Goal: Information Seeking & Learning: Learn about a topic

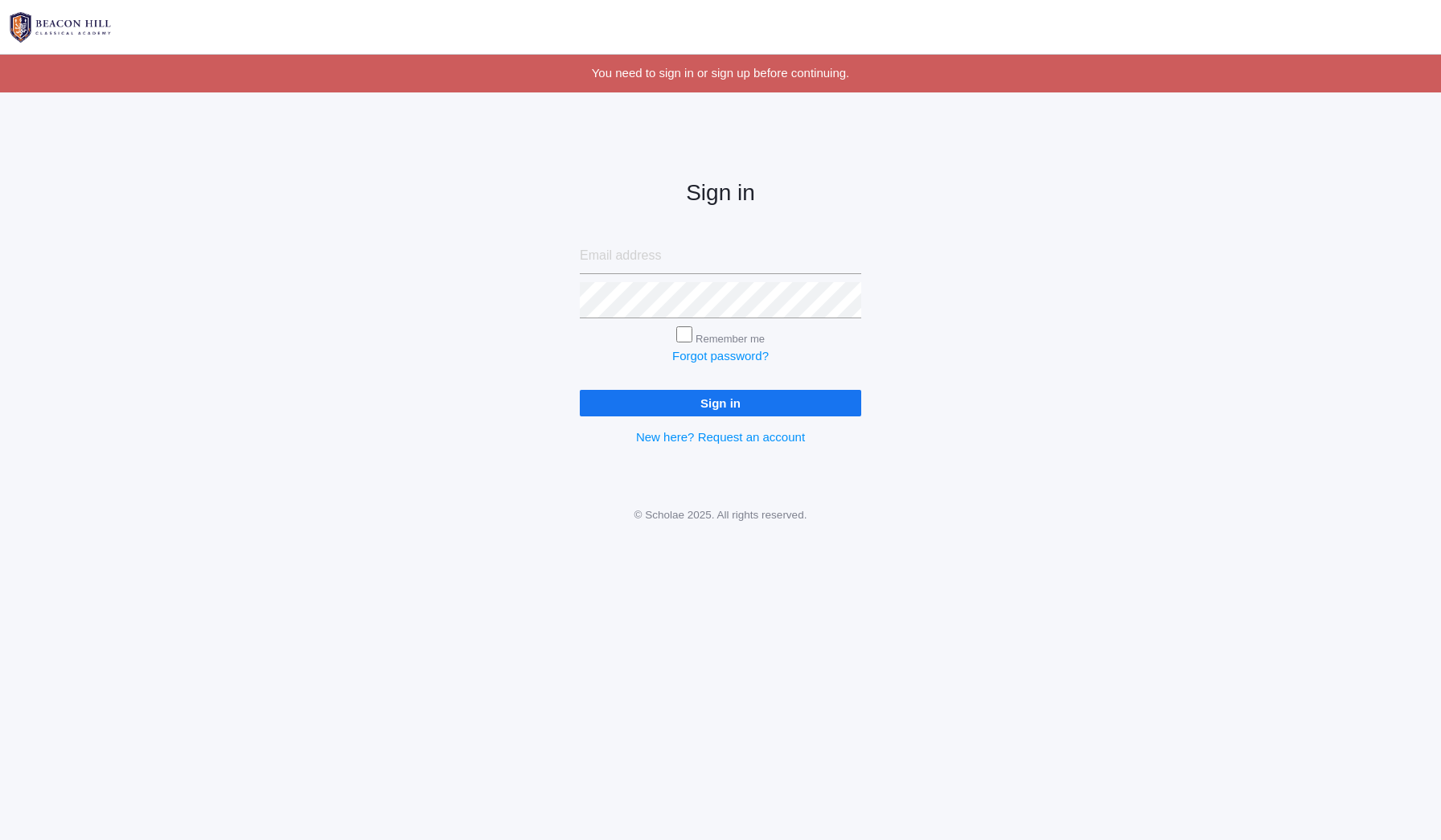
click at [653, 251] on input "email" at bounding box center [720, 256] width 282 height 37
drag, startPoint x: 724, startPoint y: 261, endPoint x: 691, endPoint y: 257, distance: 33.2
click at [691, 257] on input "bdailey212@gmail.om" at bounding box center [720, 256] width 282 height 37
type input "[EMAIL_ADDRESS][DOMAIN_NAME]"
click at [688, 334] on input "Remember me" at bounding box center [685, 335] width 16 height 16
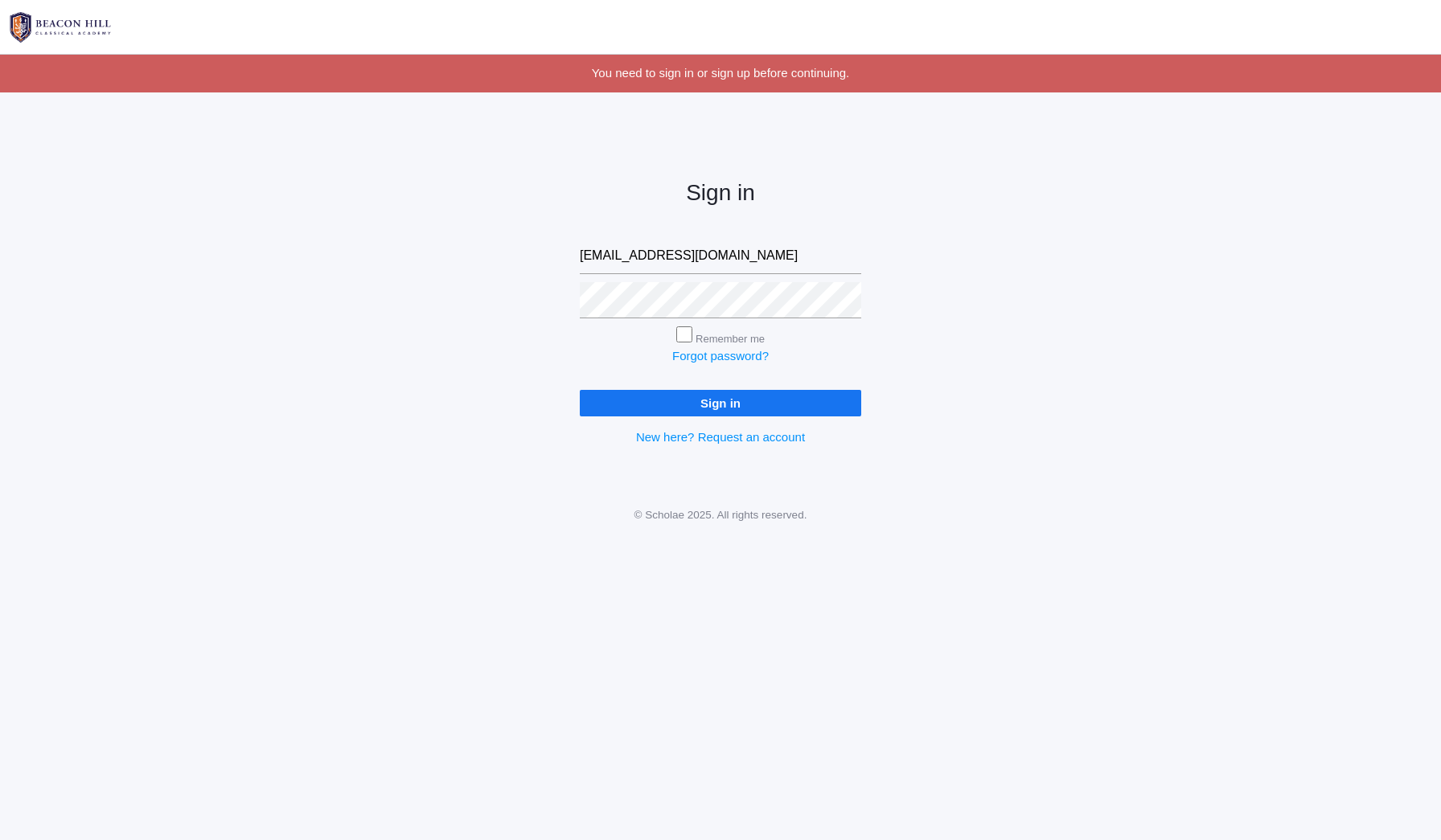
checkbox input "true"
click at [692, 350] on link "Forgot password?" at bounding box center [720, 356] width 97 height 14
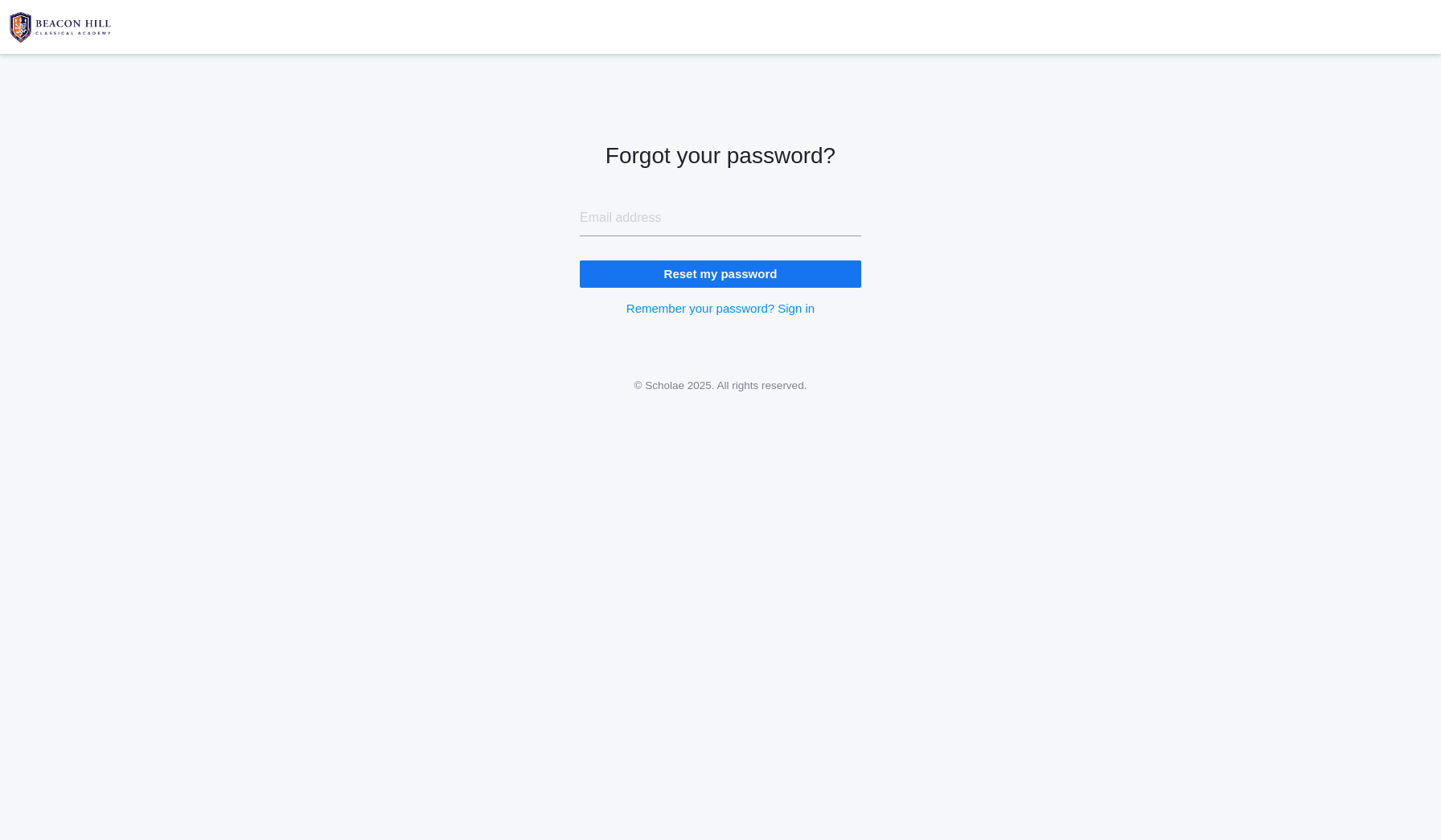
click at [646, 225] on input "email" at bounding box center [720, 218] width 282 height 37
type input "[EMAIL_ADDRESS][DOMAIN_NAME]"
click at [720, 273] on input "Reset my password" at bounding box center [720, 273] width 282 height 27
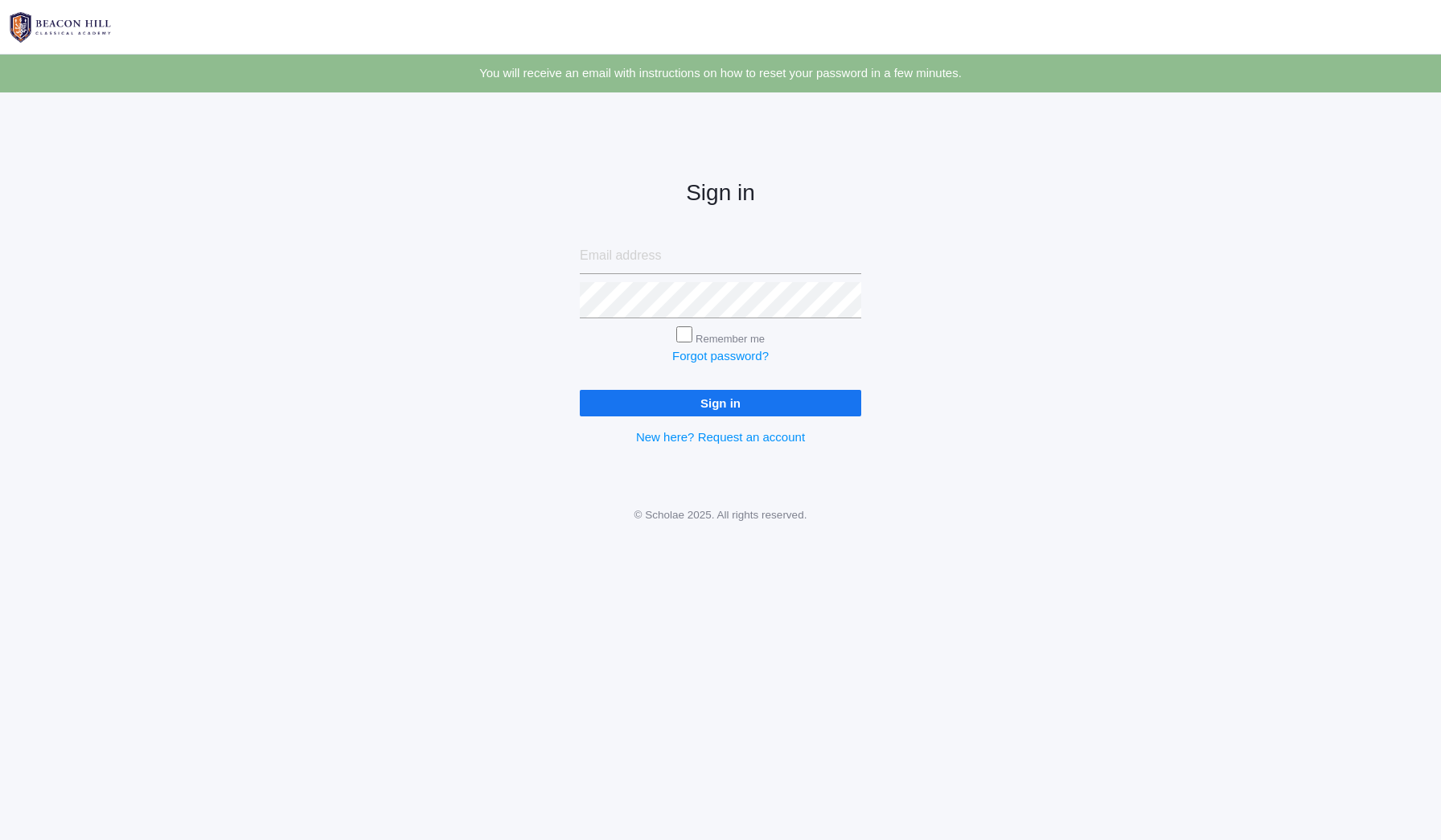
click at [641, 263] on input "email" at bounding box center [720, 256] width 282 height 37
type input "[EMAIL_ADDRESS][DOMAIN_NAME]"
click at [691, 334] on div "Remember me" at bounding box center [720, 337] width 282 height 22
click at [681, 327] on input "Remember me" at bounding box center [685, 335] width 16 height 16
checkbox input "true"
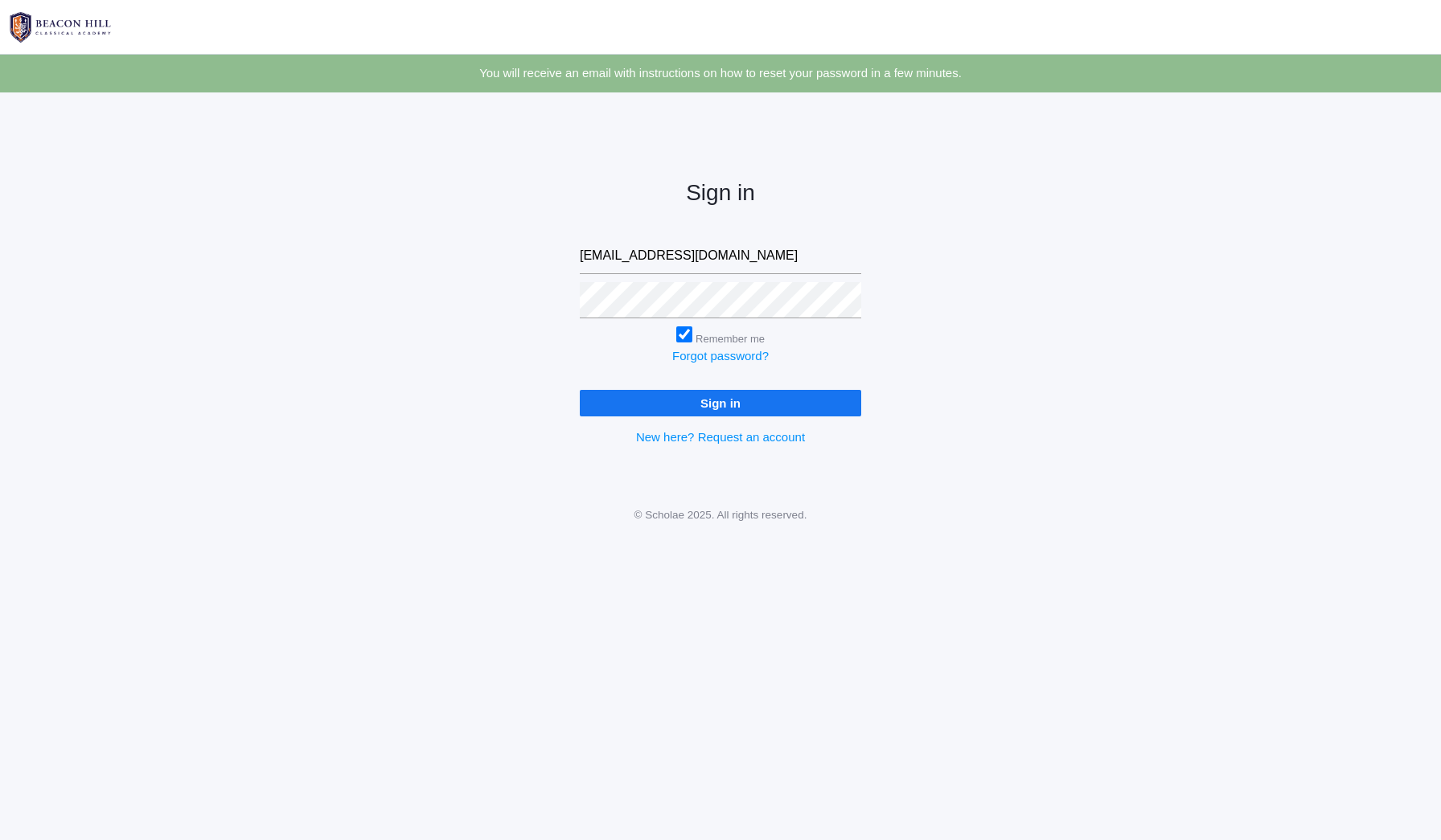
click at [698, 390] on input "Sign in" at bounding box center [720, 403] width 282 height 27
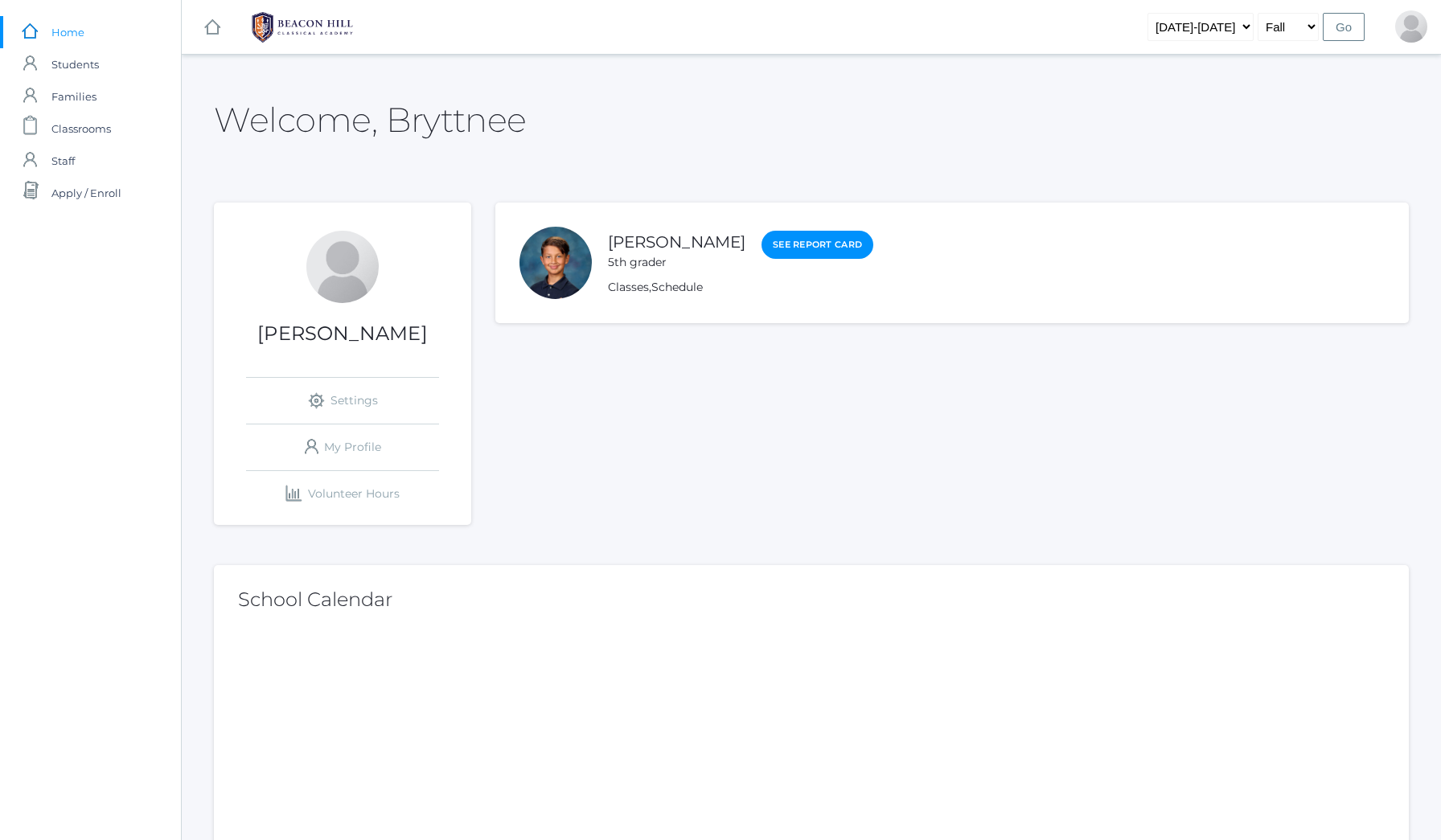
click at [559, 277] on div at bounding box center [555, 262] width 72 height 72
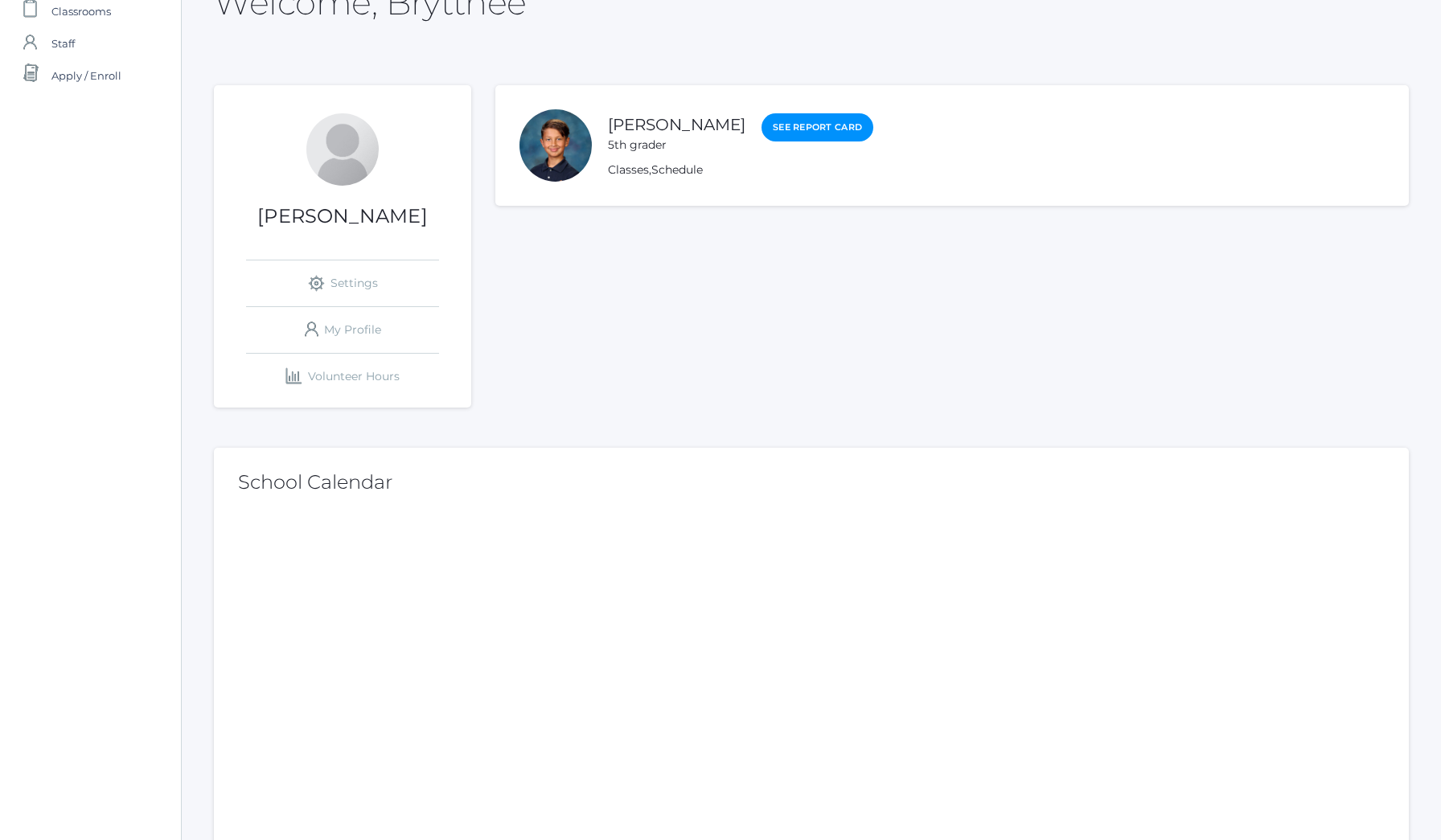
scroll to position [138, 0]
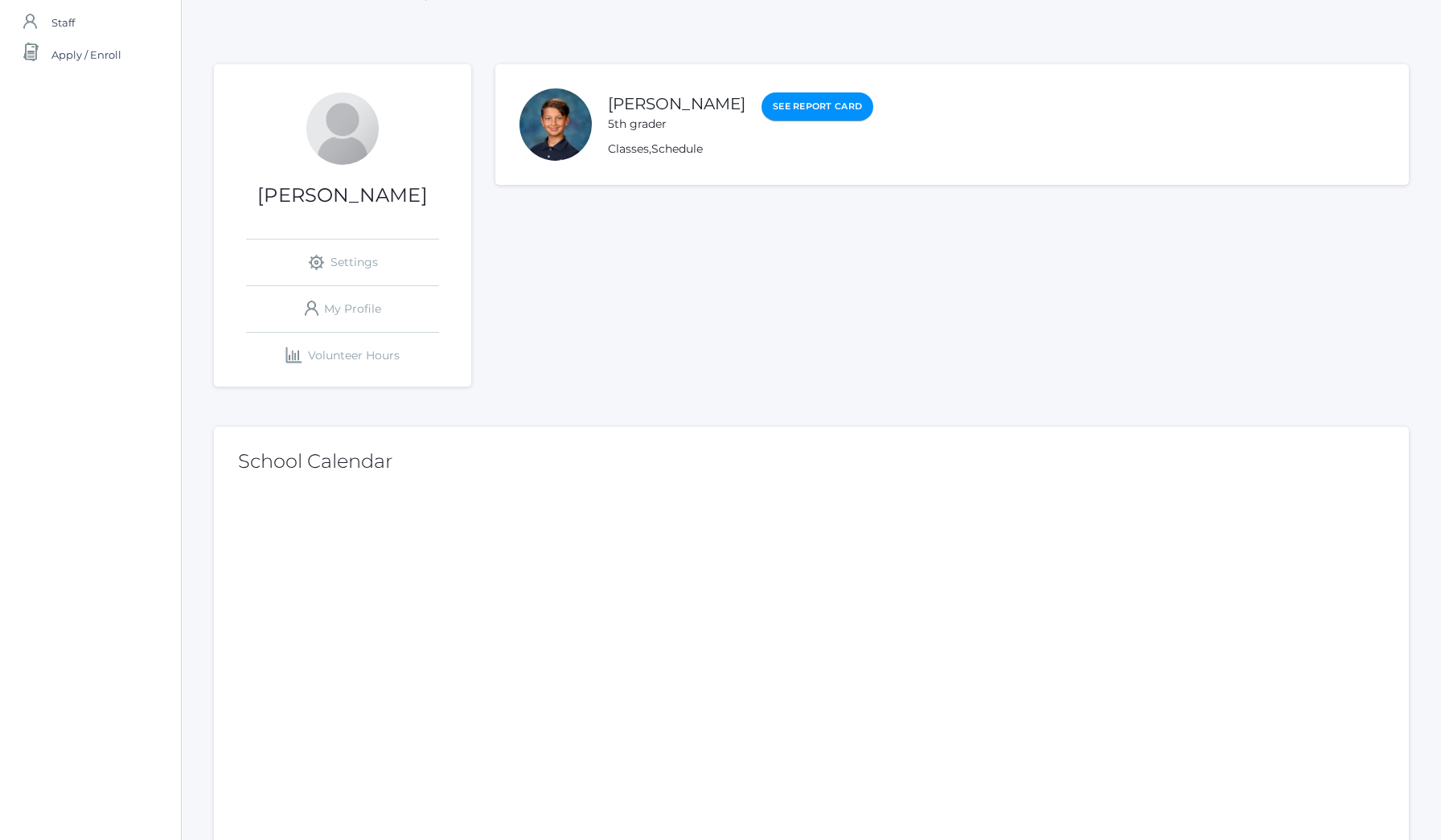
click at [795, 108] on link "See Report Card" at bounding box center [817, 107] width 112 height 29
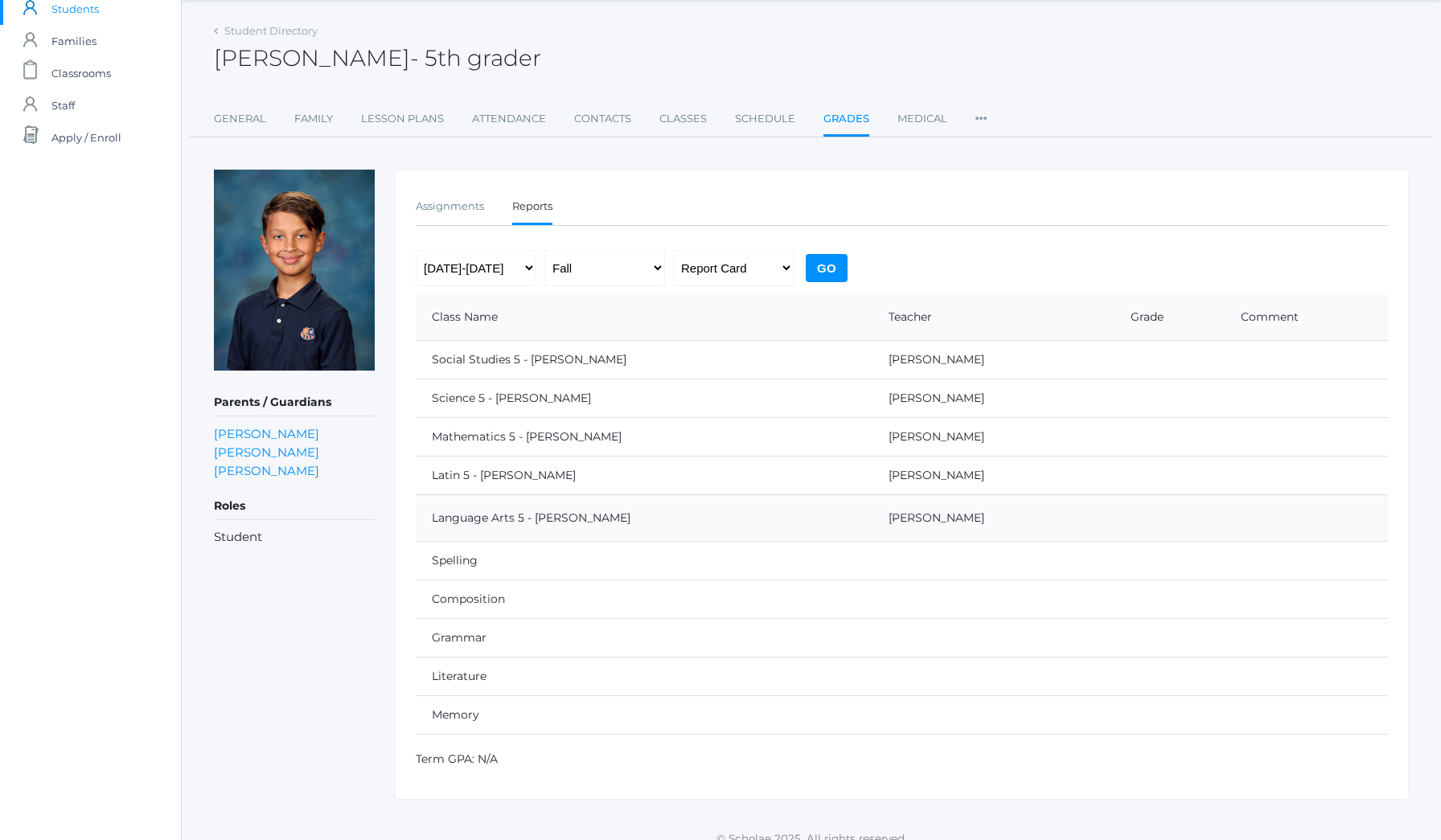
scroll to position [50, 0]
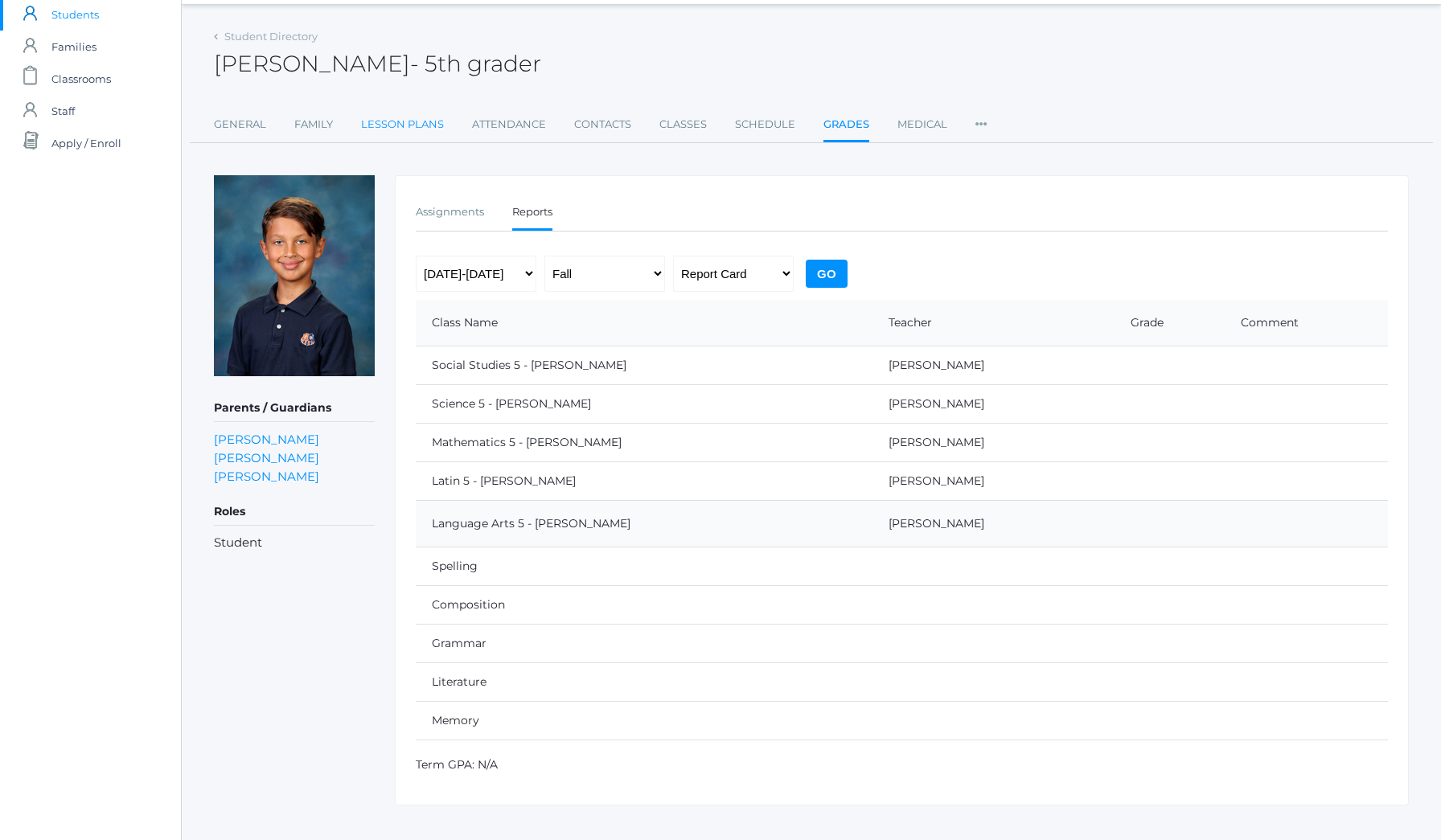
click at [404, 123] on link "Lesson Plans" at bounding box center [402, 124] width 83 height 32
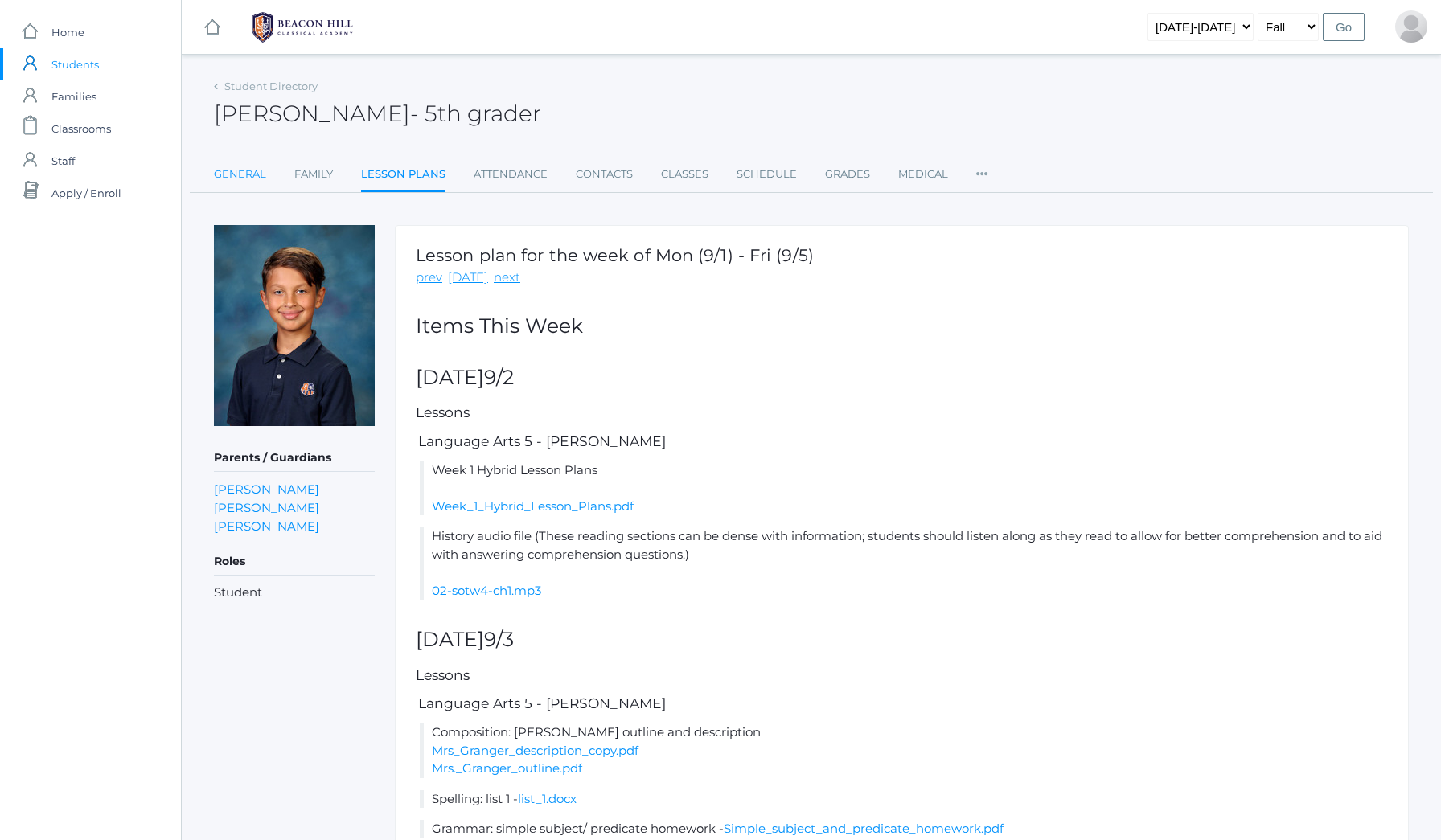
click at [246, 175] on link "General" at bounding box center [240, 174] width 52 height 32
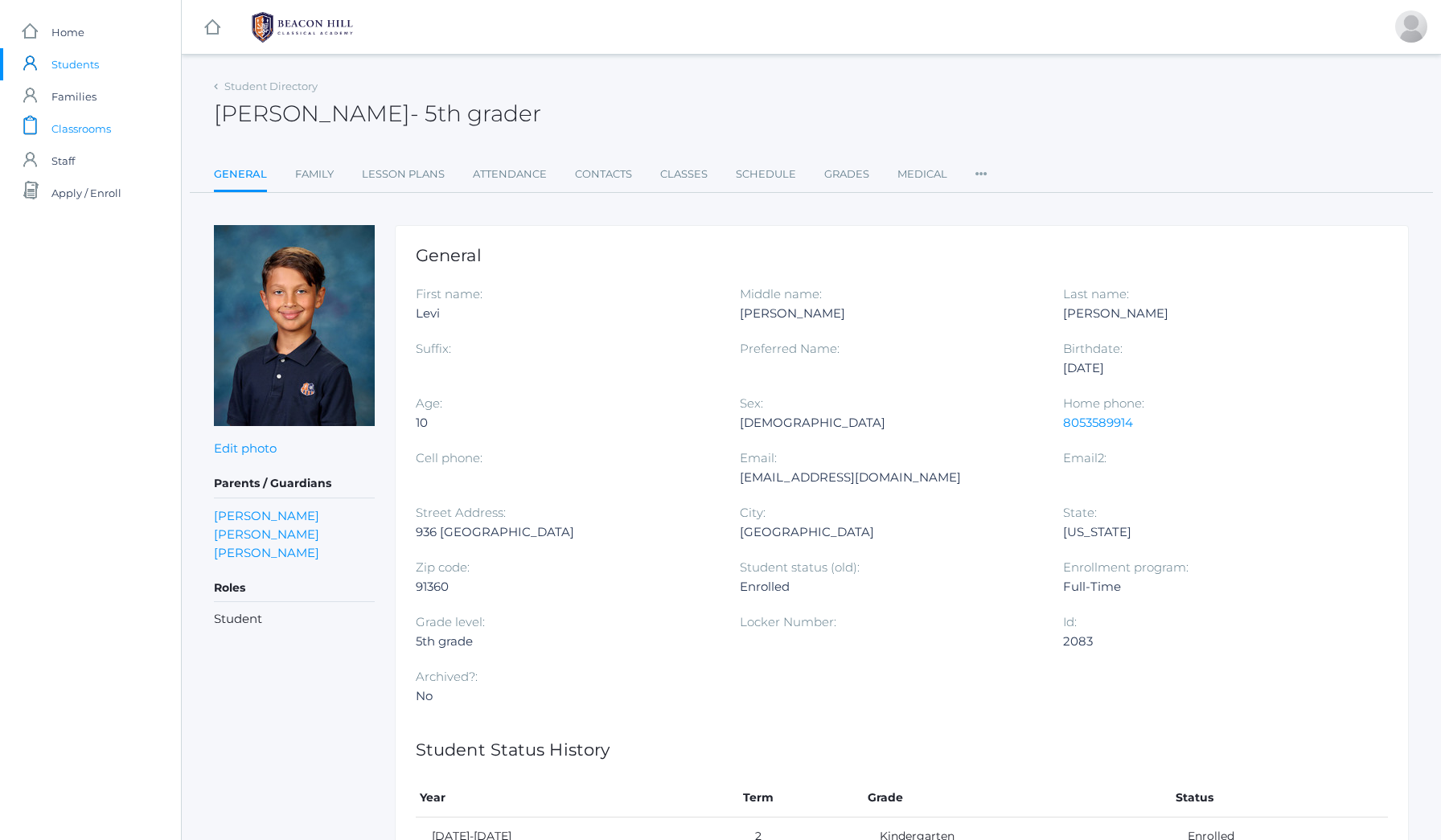
click at [97, 132] on span "Classrooms" at bounding box center [80, 128] width 59 height 32
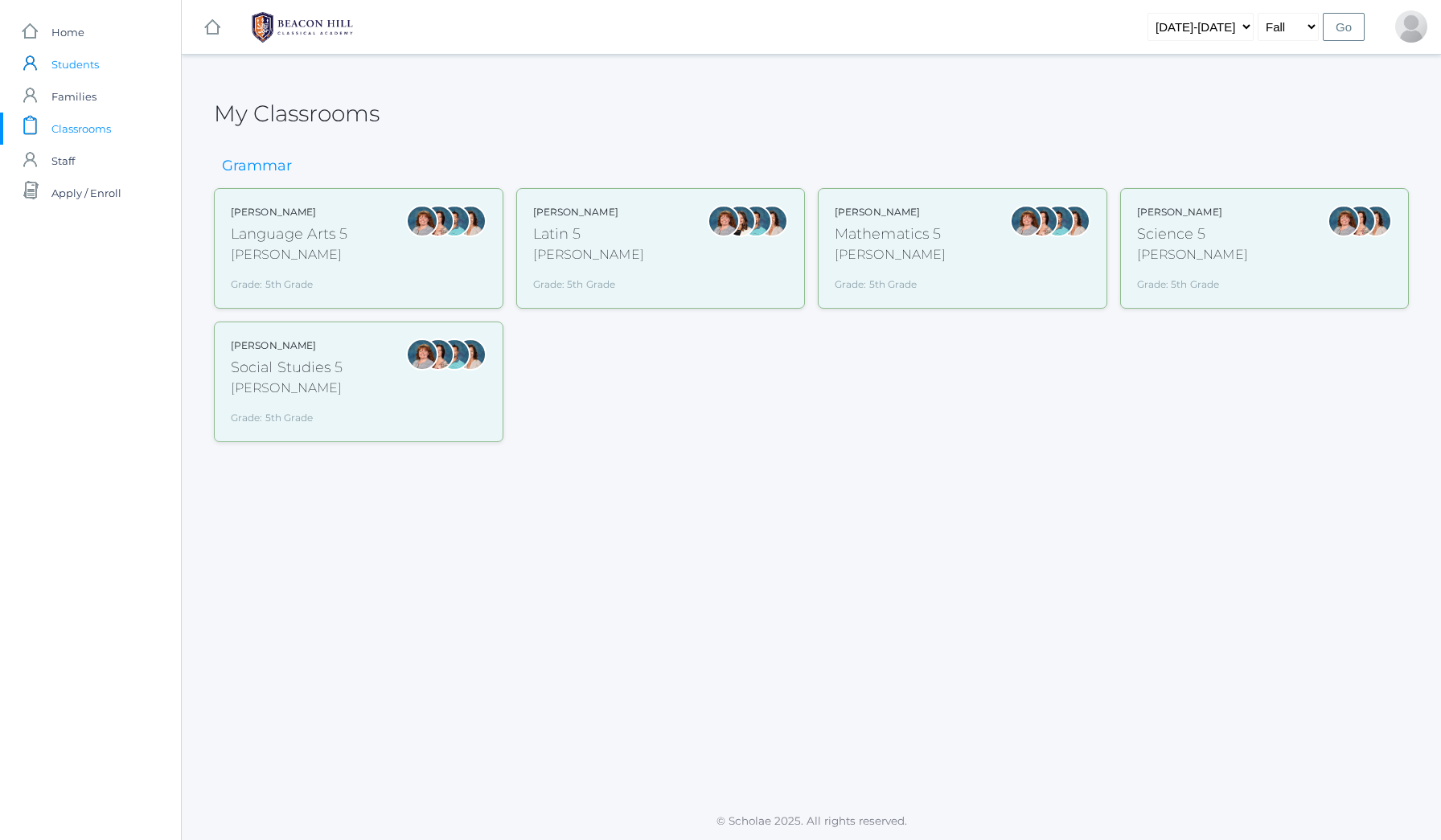
click at [86, 67] on span "Students" at bounding box center [75, 64] width 48 height 32
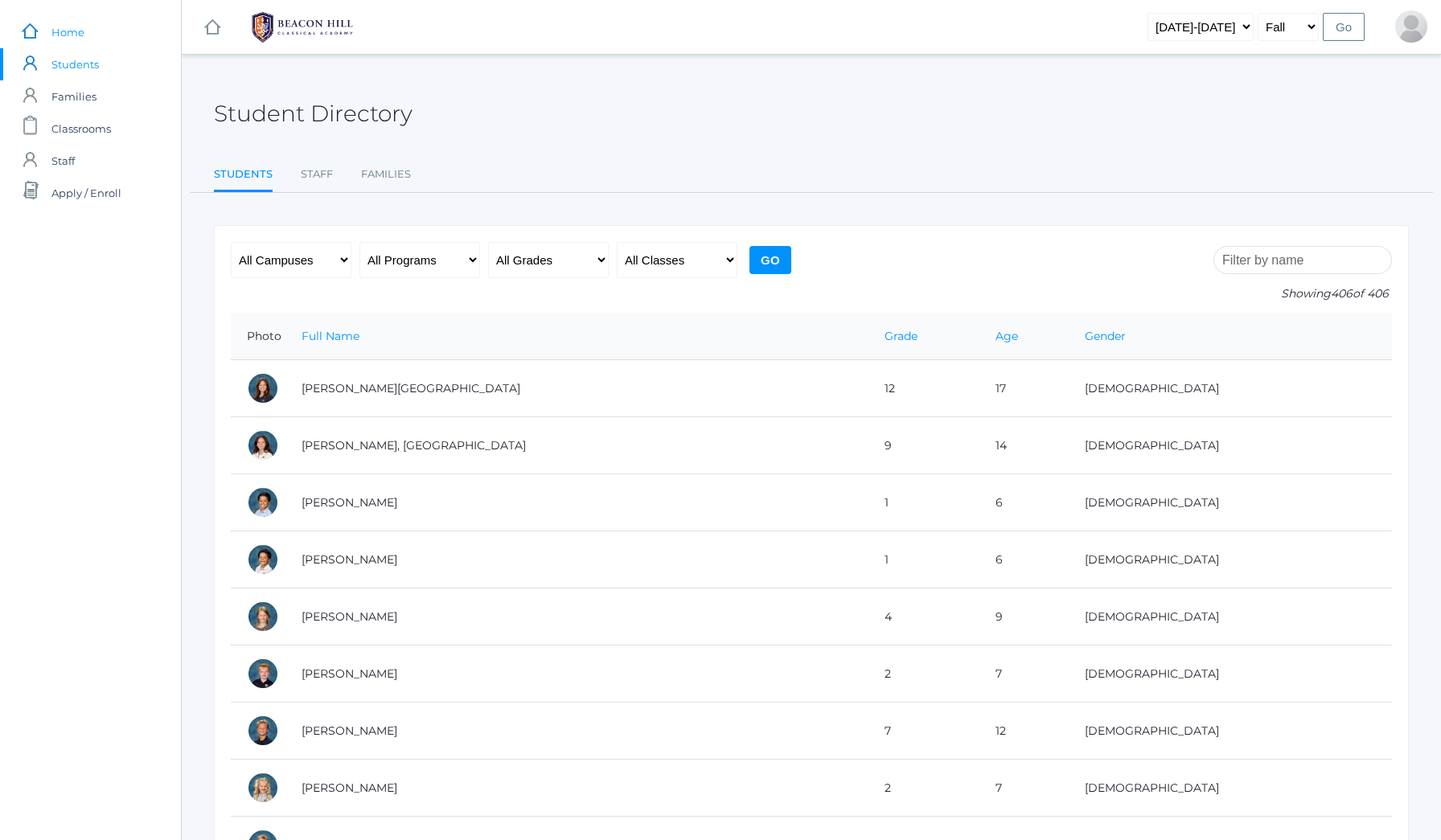
click at [78, 24] on span "Home" at bounding box center [68, 32] width 33 height 32
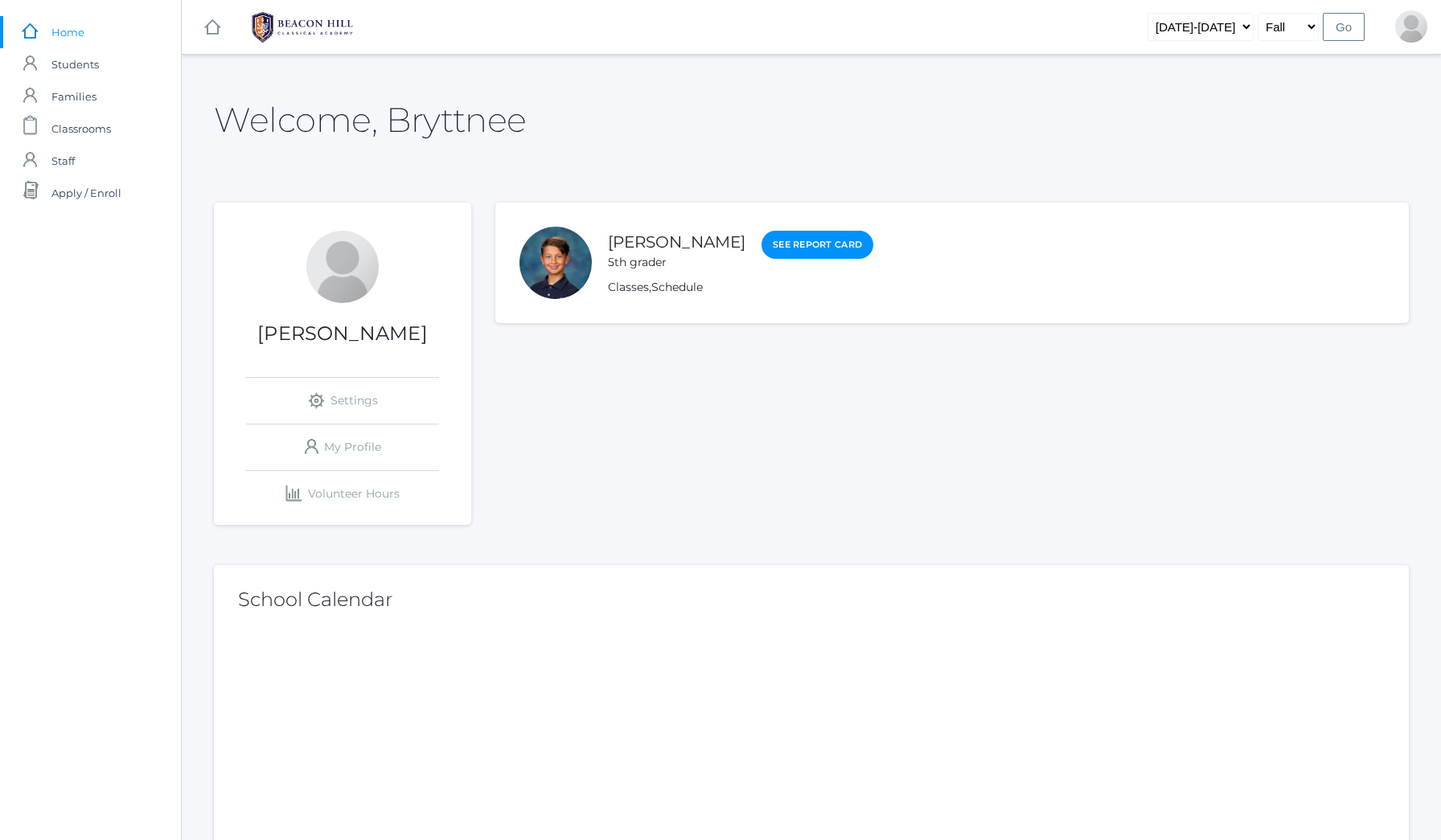
click at [536, 262] on div at bounding box center [555, 262] width 72 height 72
click at [347, 449] on link "icons/user/plain Created with Sketch. My Profile" at bounding box center [342, 447] width 193 height 46
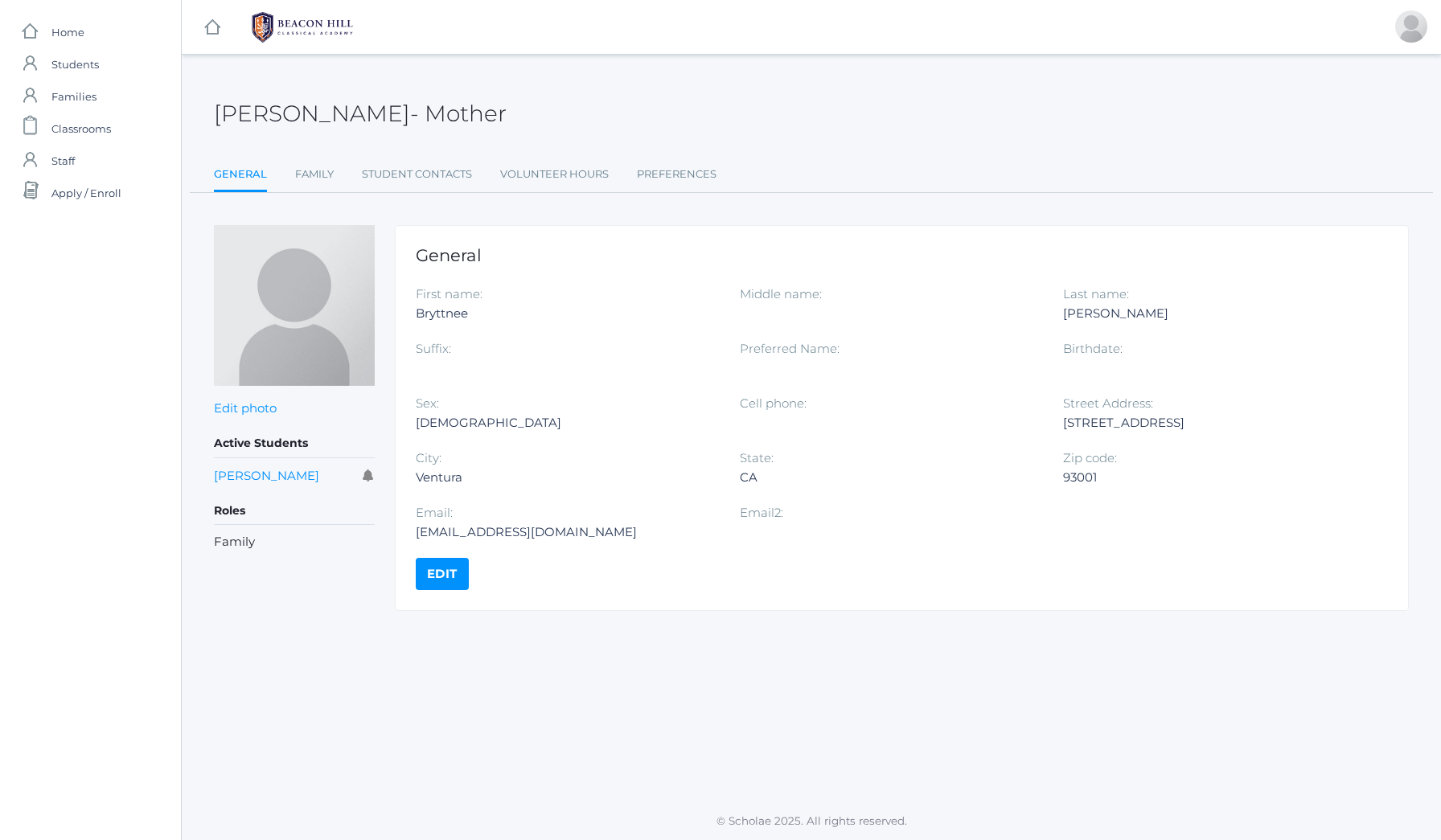
click at [443, 580] on link "Edit" at bounding box center [443, 573] width 53 height 32
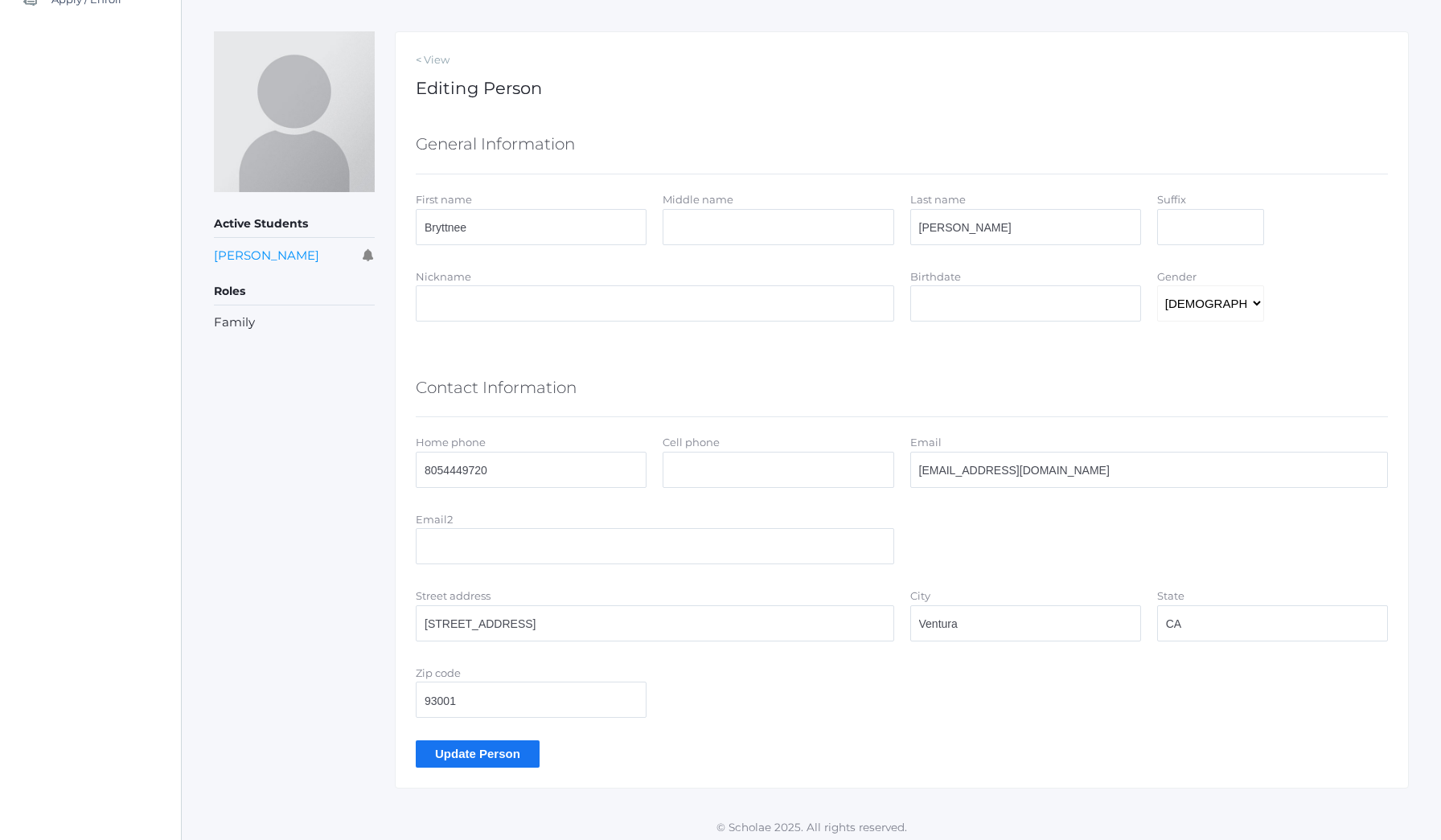
scroll to position [193, 0]
drag, startPoint x: 582, startPoint y: 622, endPoint x: 315, endPoint y: 596, distance: 268.3
type input "74 Mesa"
click at [1007, 642] on div "City Ventura" at bounding box center [1026, 618] width 247 height 61
type input "V"
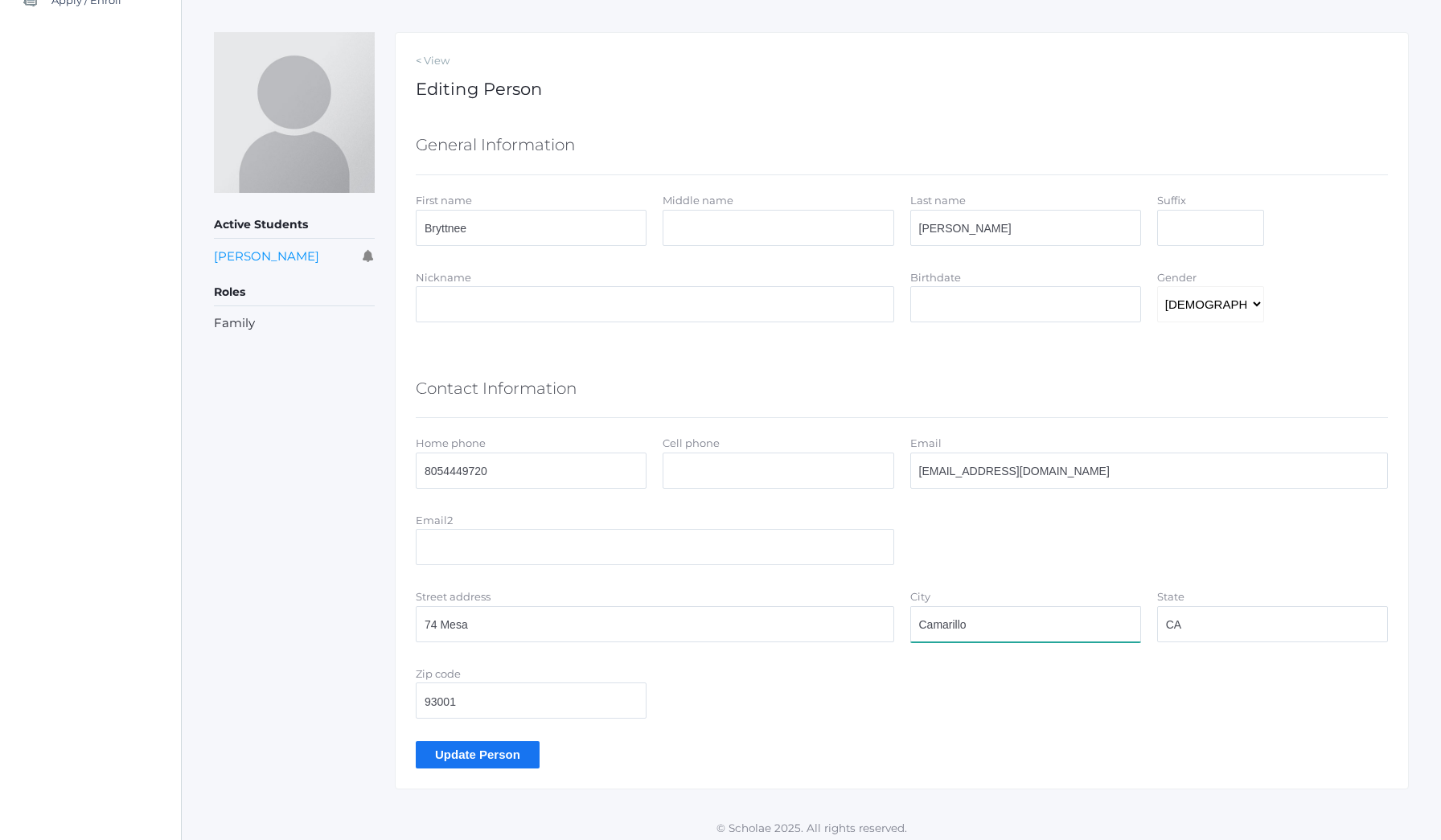
type input "Camarillo"
click at [752, 617] on input "74 Mesa" at bounding box center [655, 624] width 478 height 37
type input "74 Mesa Dr"
type input "93010"
click at [478, 750] on input "Update Person" at bounding box center [477, 754] width 123 height 27
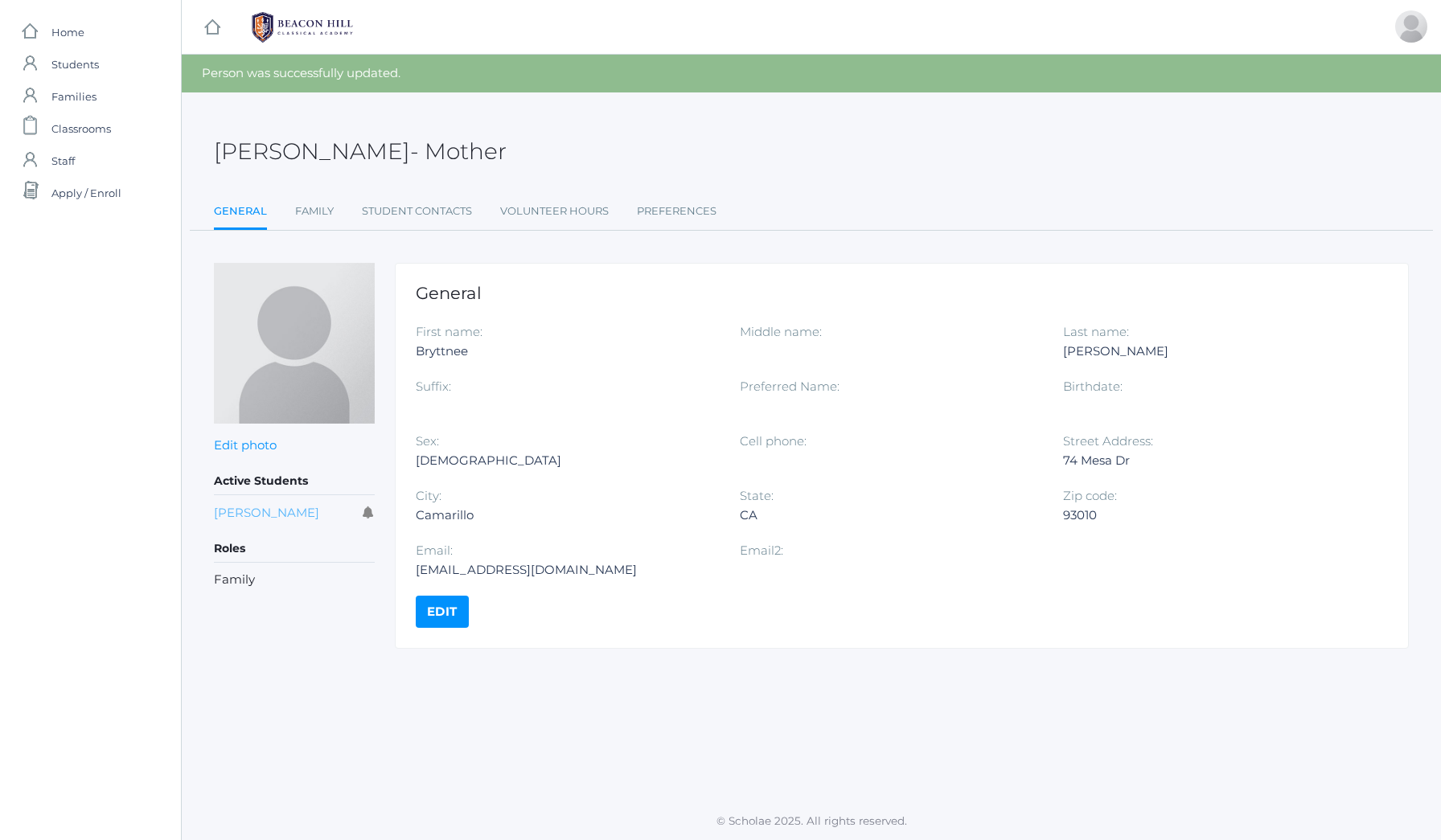
click at [274, 506] on link "[PERSON_NAME]" at bounding box center [266, 512] width 105 height 16
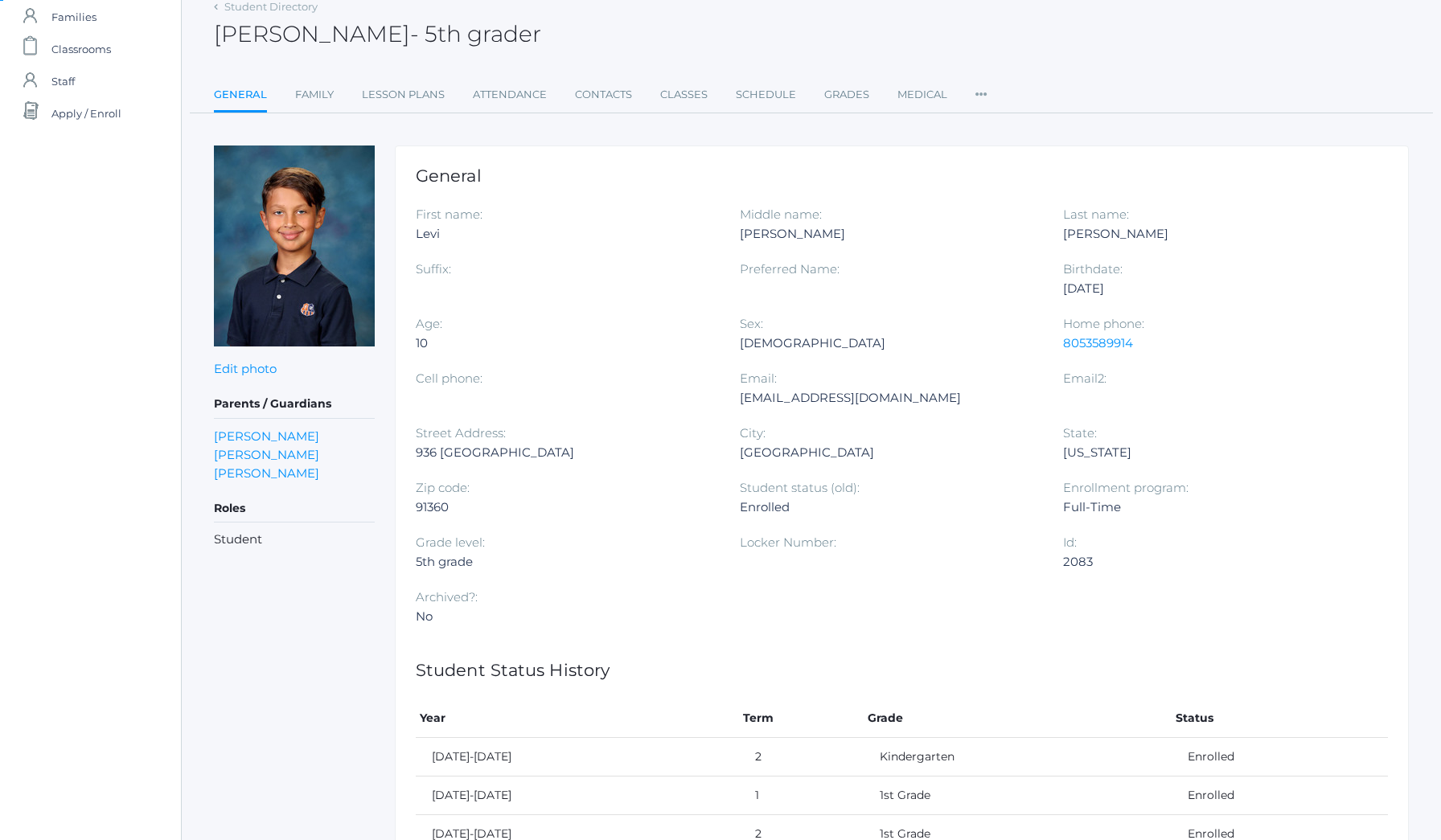
scroll to position [79, 0]
click at [501, 99] on link "Attendance" at bounding box center [509, 95] width 74 height 32
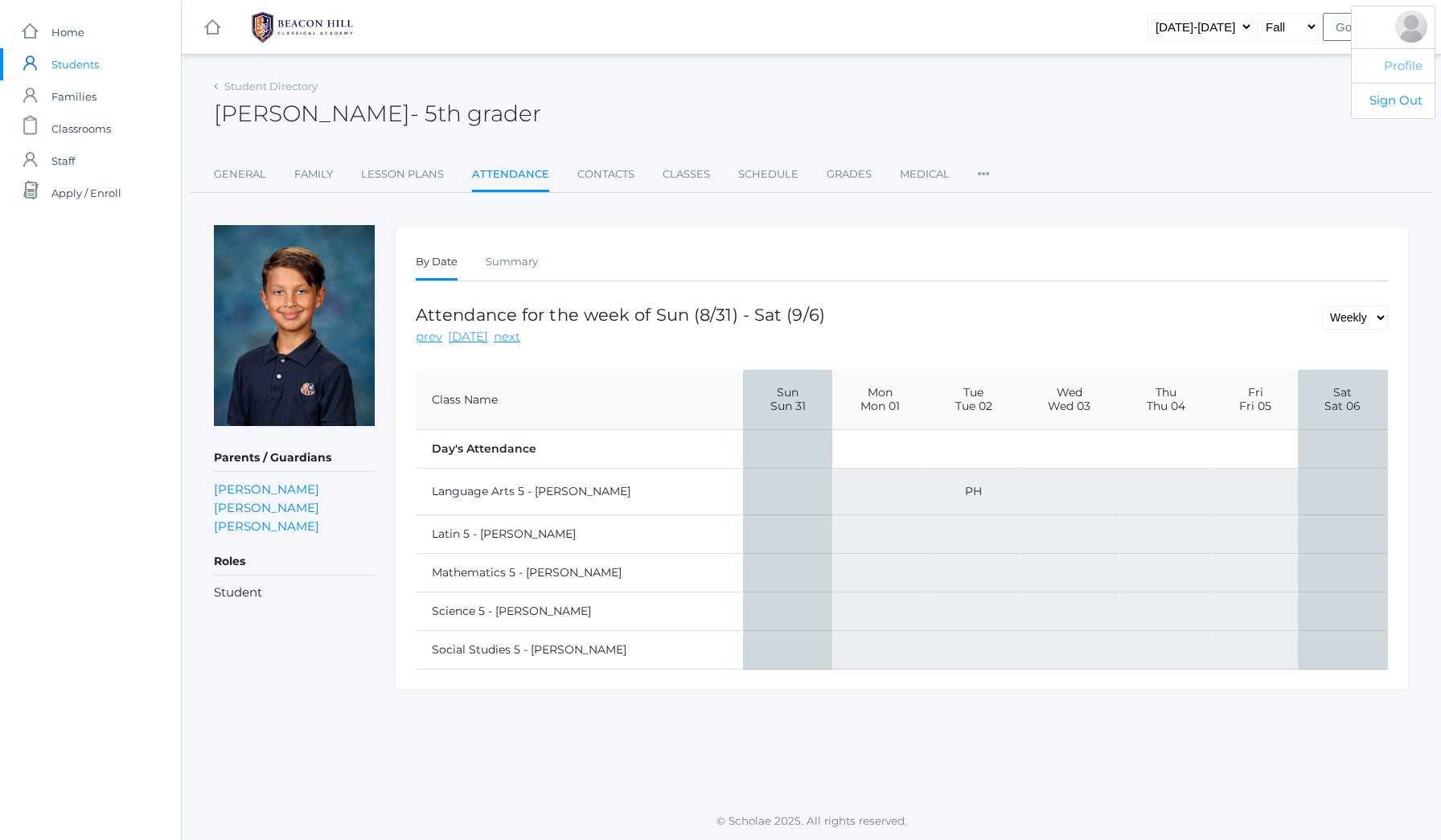
click at [1409, 71] on link "Profile" at bounding box center [1393, 66] width 83 height 36
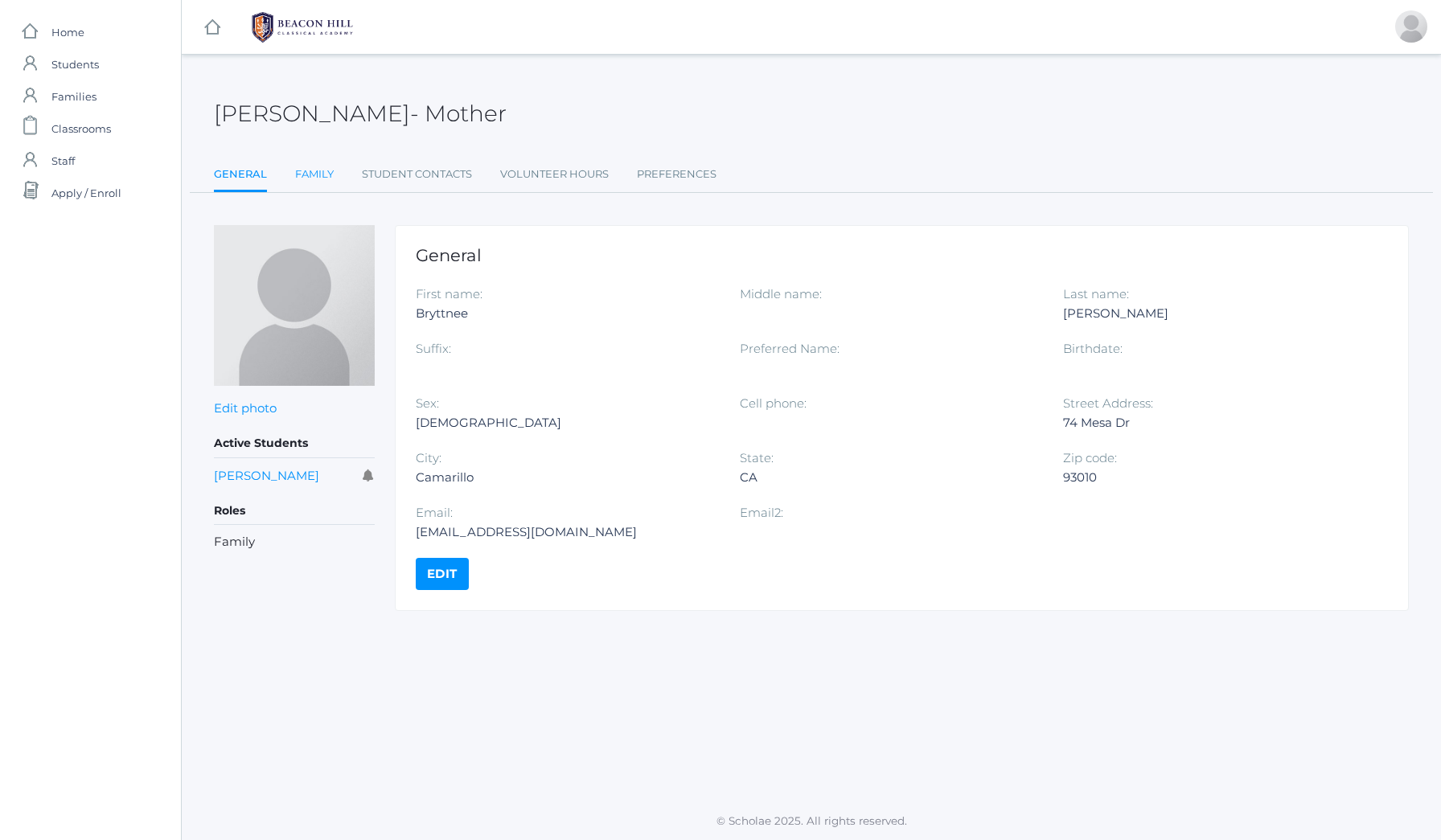
click at [313, 174] on link "Family" at bounding box center [315, 174] width 38 height 32
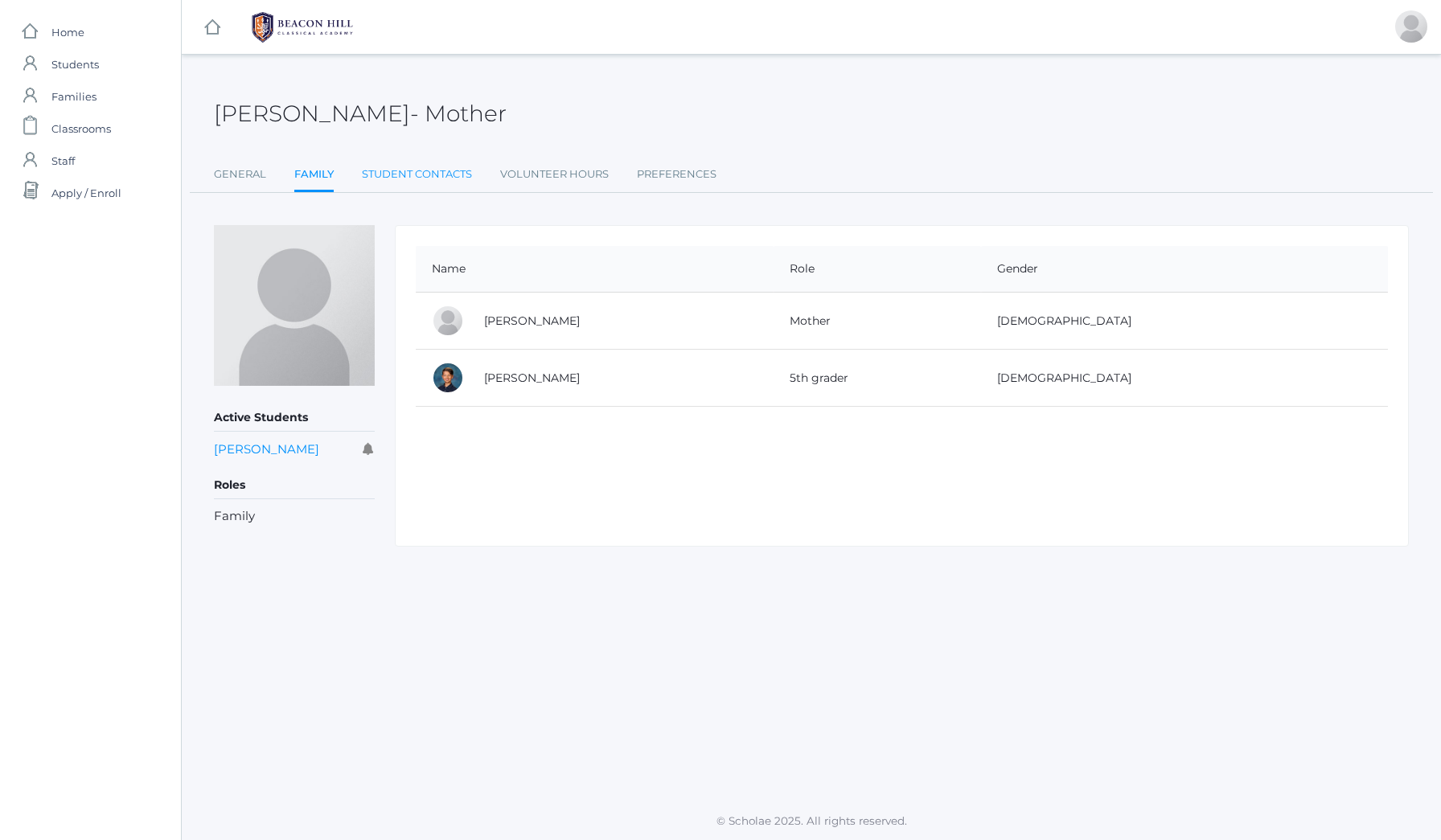
click at [387, 176] on link "Student Contacts" at bounding box center [417, 174] width 110 height 32
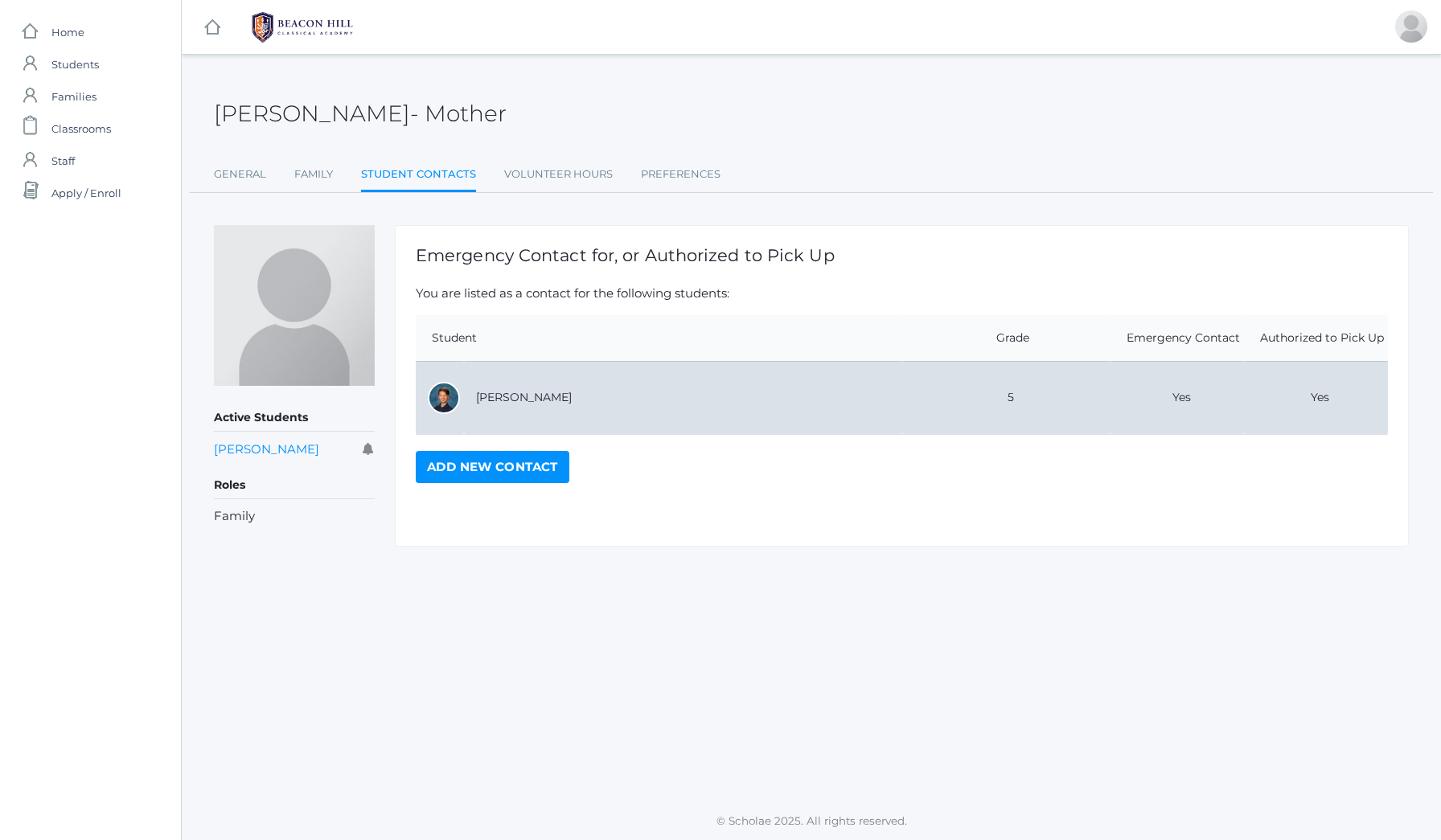
click at [474, 393] on td "[PERSON_NAME]" at bounding box center [682, 398] width 438 height 73
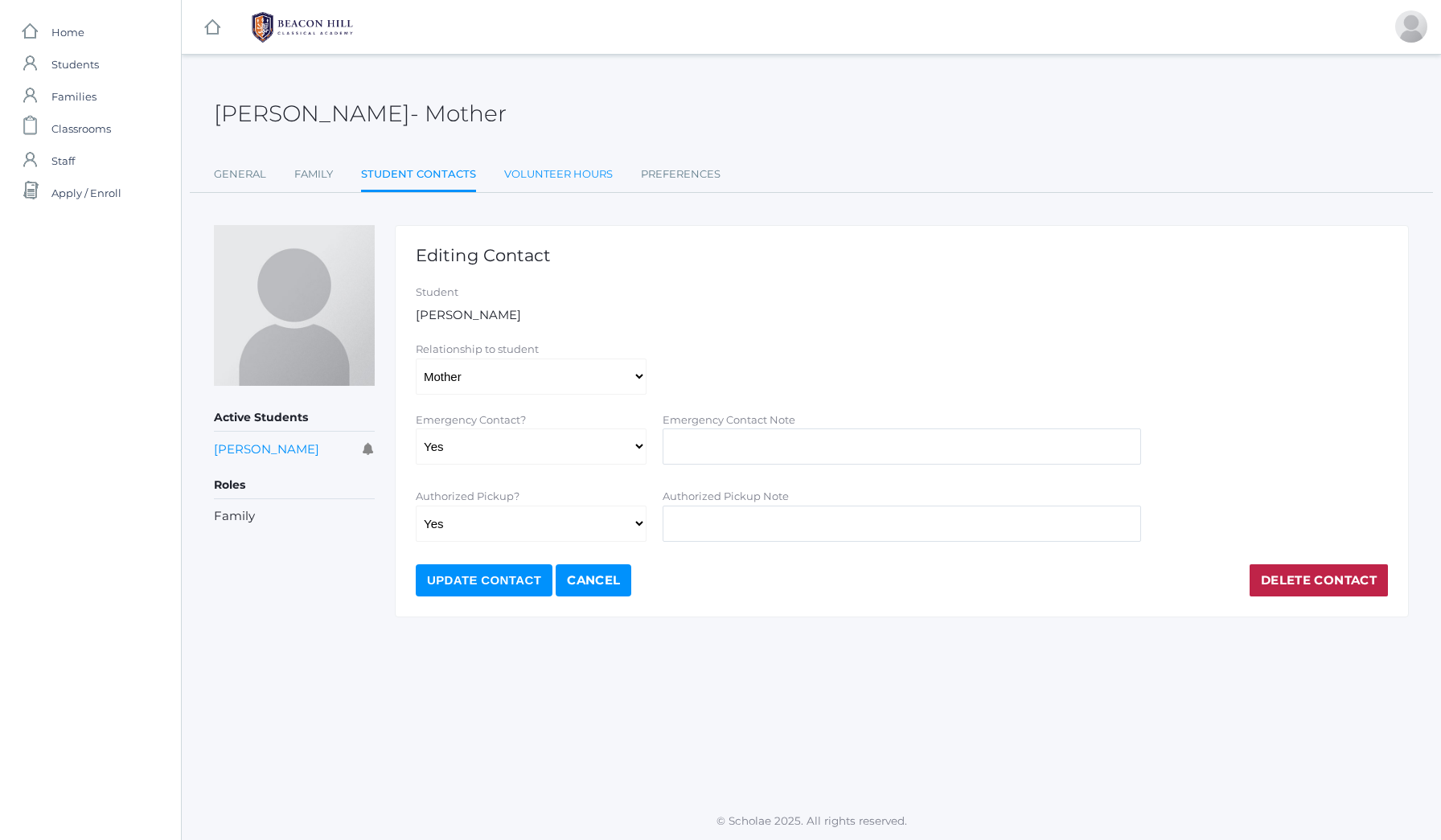
click at [533, 171] on link "Volunteer Hours" at bounding box center [558, 174] width 109 height 32
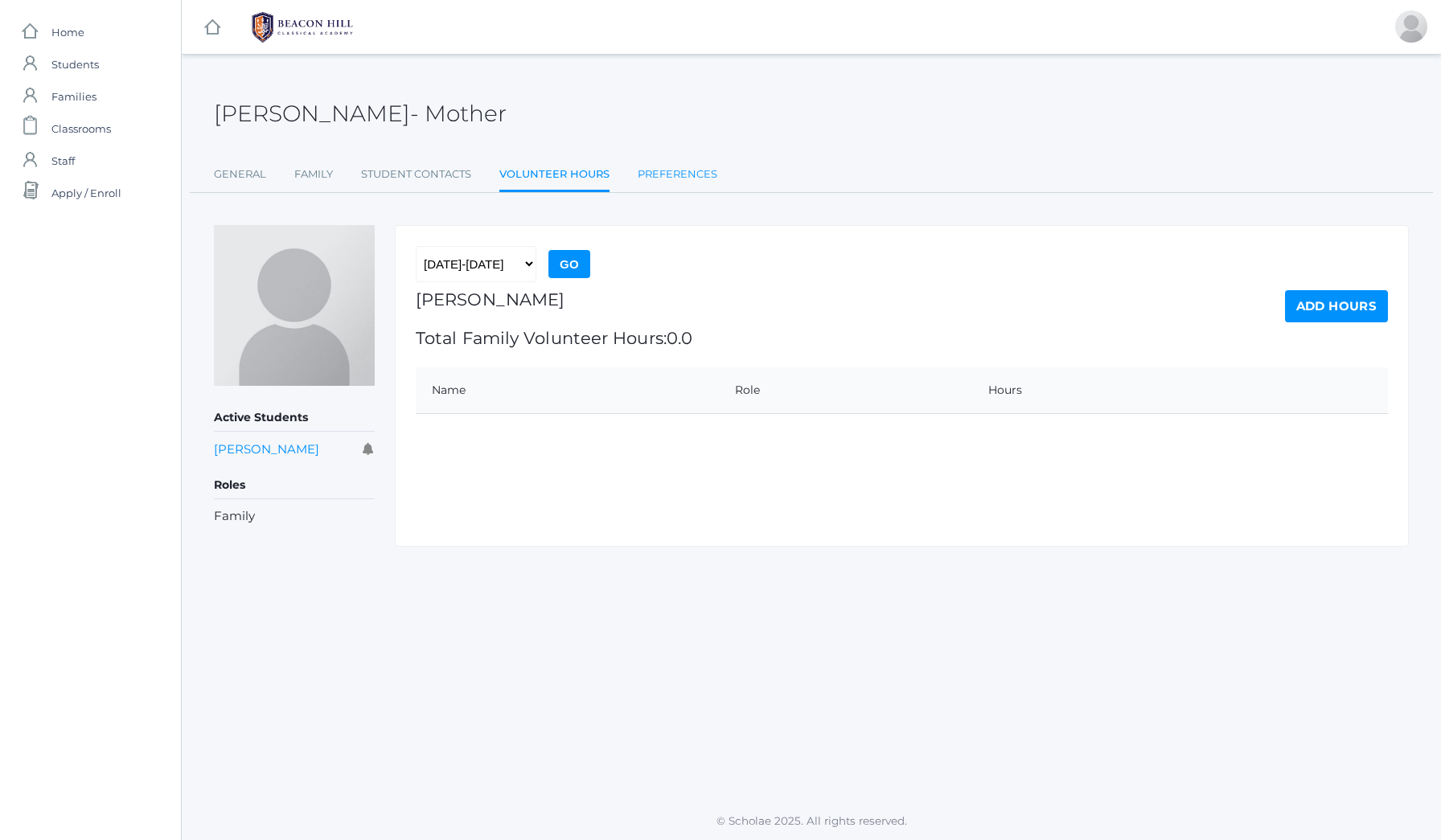
click at [657, 175] on link "Preferences" at bounding box center [677, 174] width 80 height 32
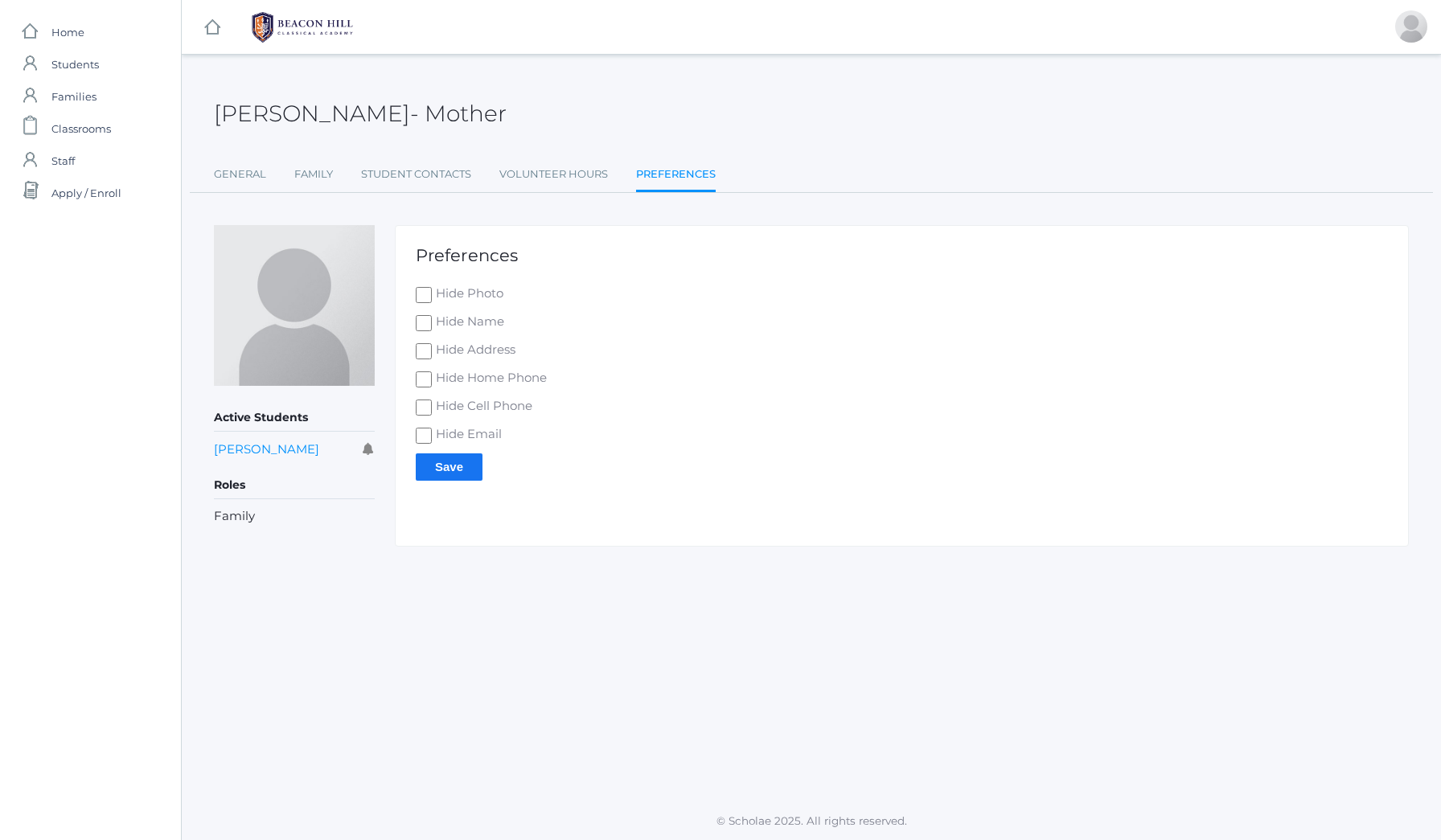
click at [214, 29] on rect at bounding box center [212, 27] width 19 height 19
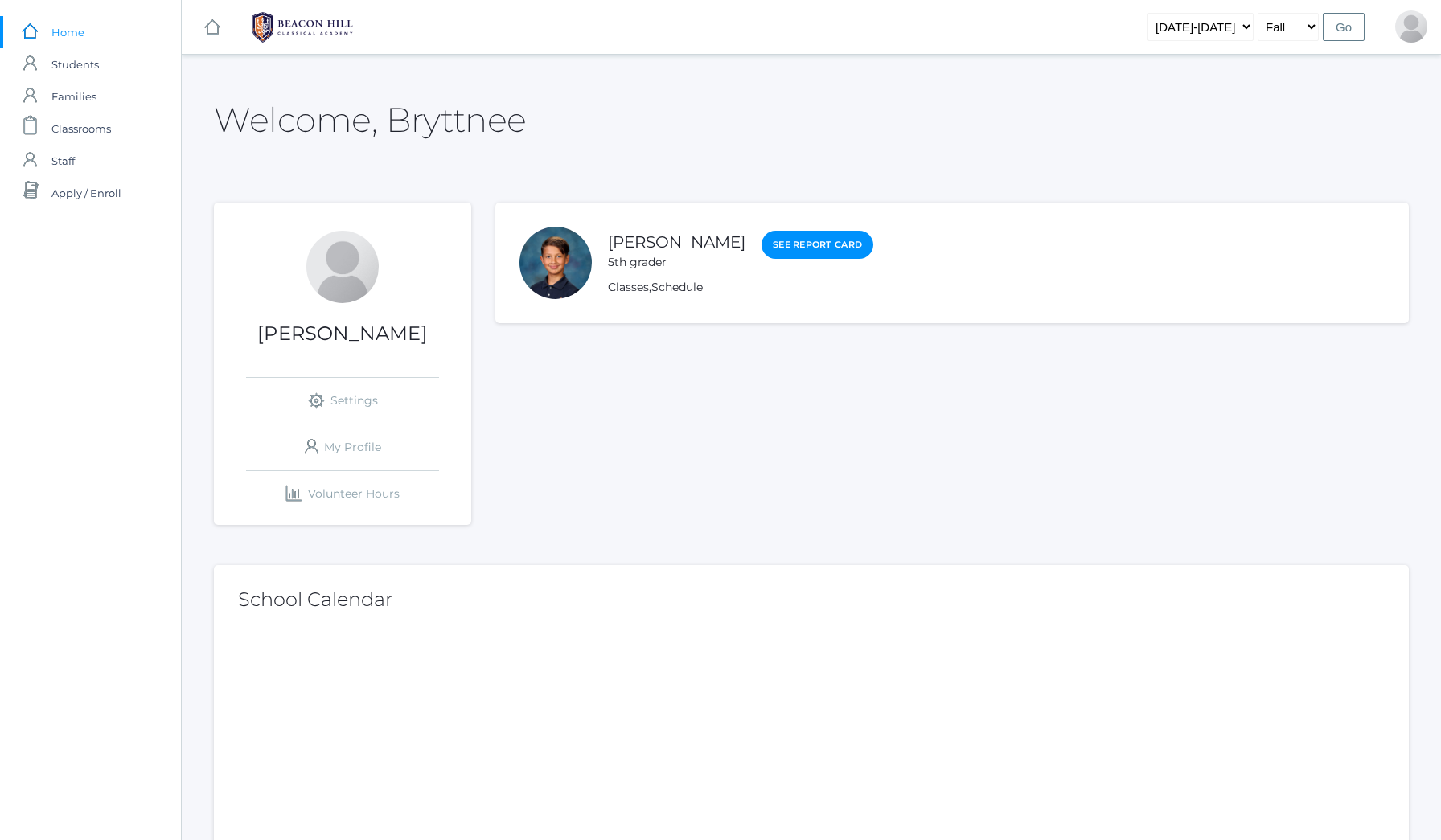
click at [214, 29] on rect at bounding box center [212, 27] width 19 height 19
click at [1403, 65] on link "Profile" at bounding box center [1393, 66] width 83 height 36
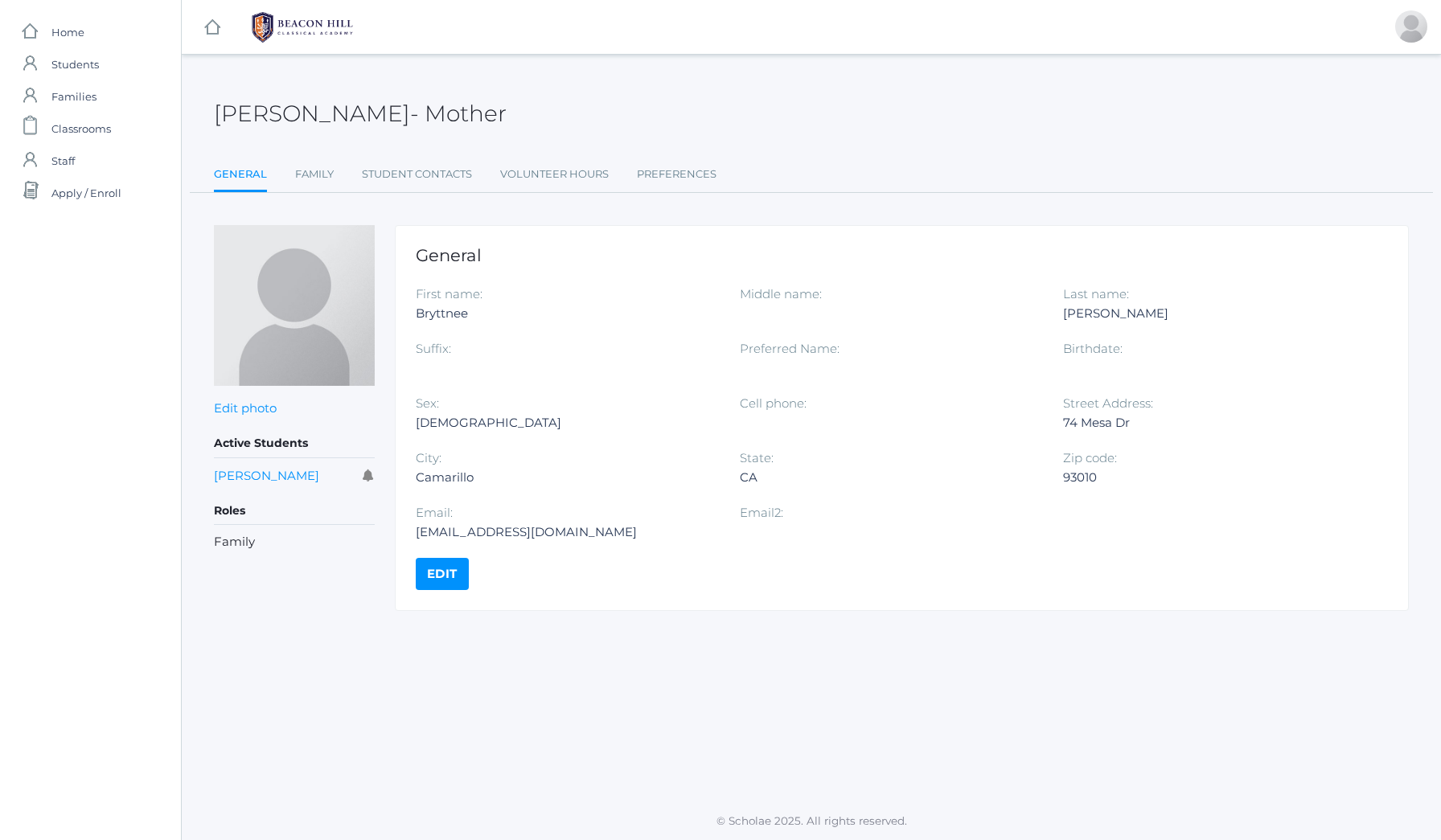
click at [210, 24] on rect at bounding box center [212, 27] width 19 height 19
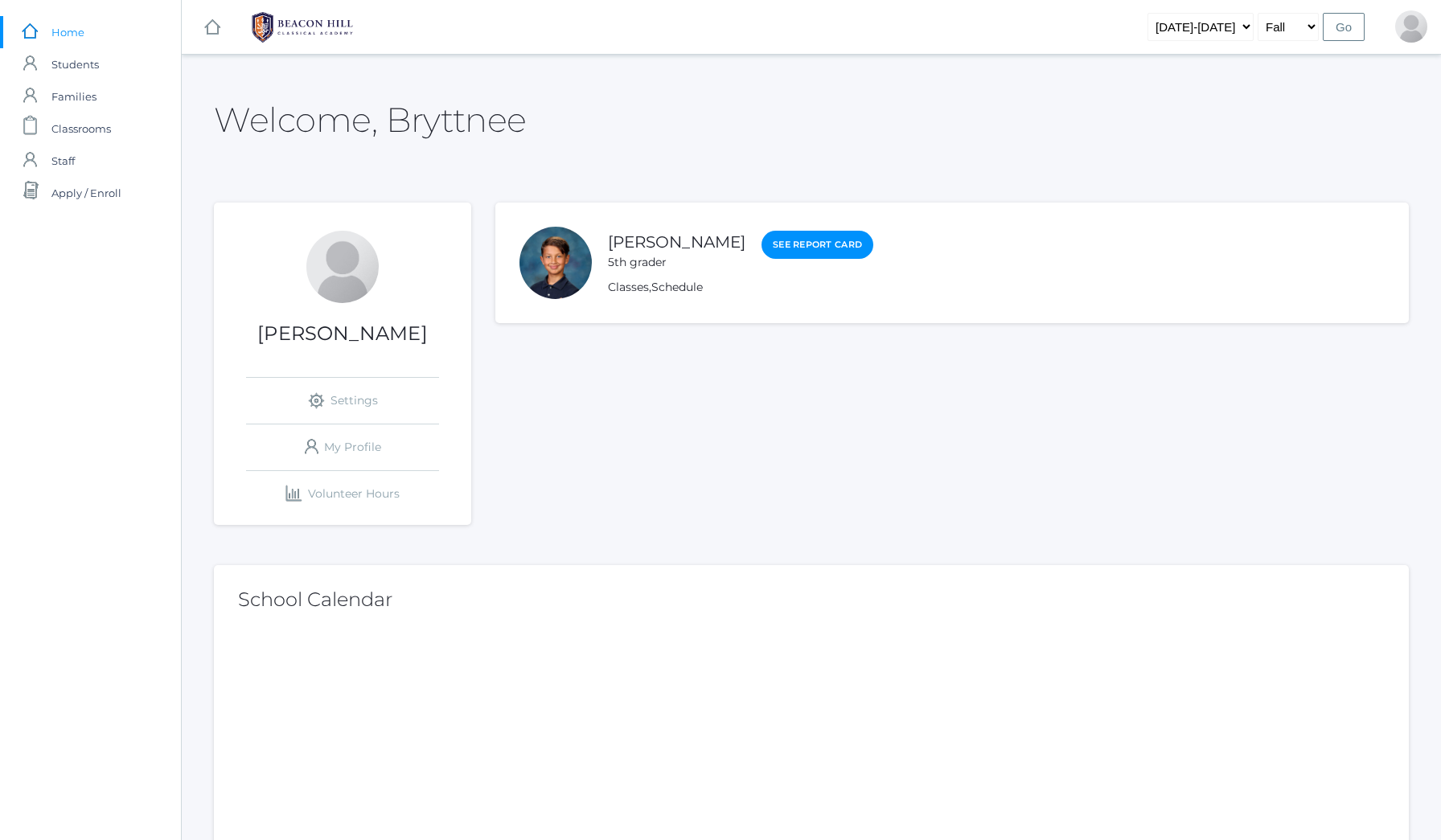
click at [550, 260] on div at bounding box center [555, 262] width 72 height 72
drag, startPoint x: 670, startPoint y: 316, endPoint x: 655, endPoint y: 272, distance: 46.5
click at [655, 272] on li "Levi Dailey-Langin 5th grader See Report Card Classes , Schedule" at bounding box center [952, 263] width 913 height 121
click at [655, 272] on div "Levi Dailey-Langin 5th grader See Report Card Classes , Schedule" at bounding box center [741, 263] width 265 height 66
click at [651, 286] on div "Classes , Schedule" at bounding box center [741, 287] width 265 height 16
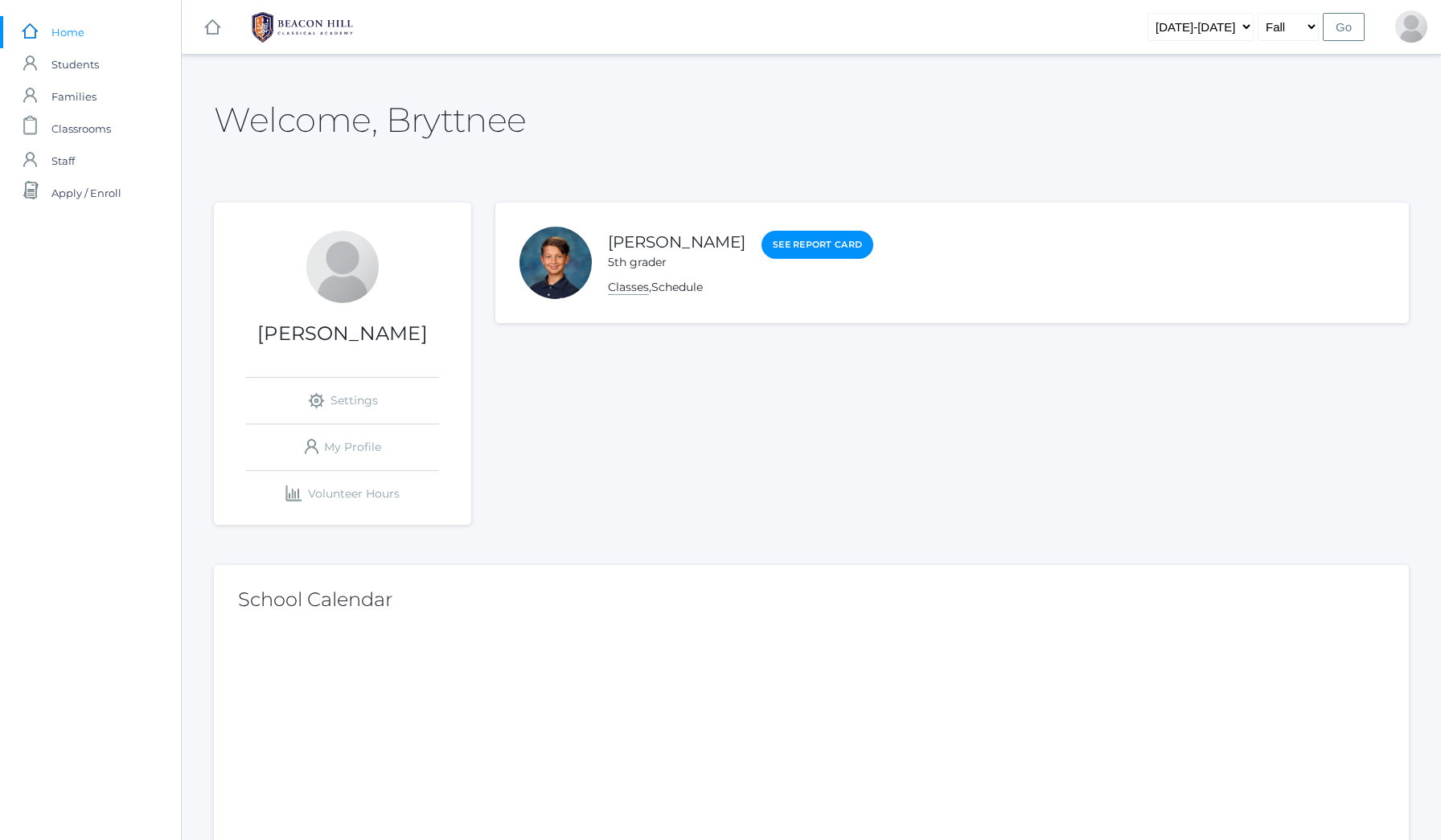
click at [639, 288] on link "Classes" at bounding box center [628, 287] width 41 height 16
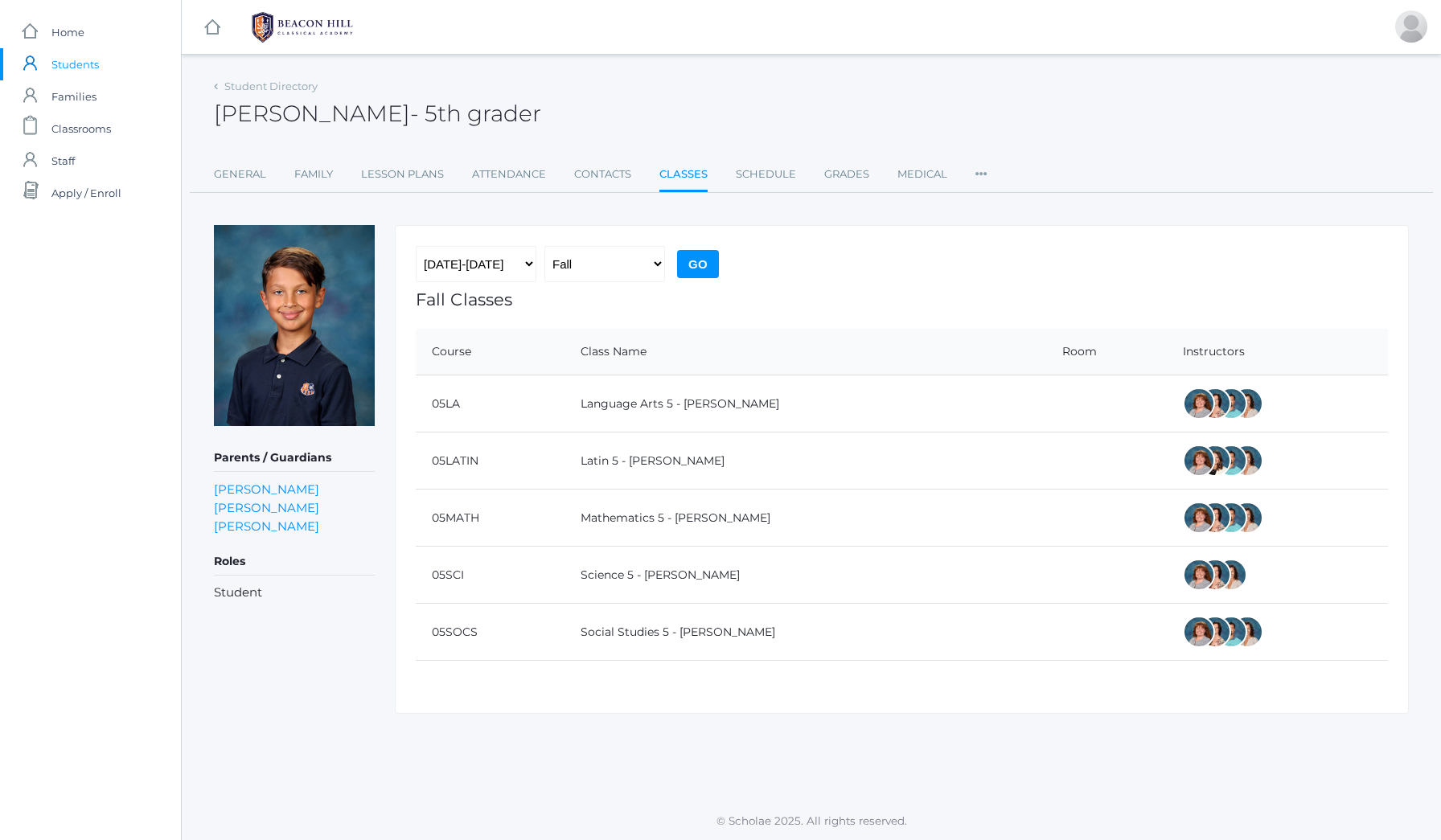
click at [1215, 408] on div at bounding box center [1231, 403] width 32 height 32
click at [1181, 348] on th "Instructors" at bounding box center [1277, 352] width 221 height 47
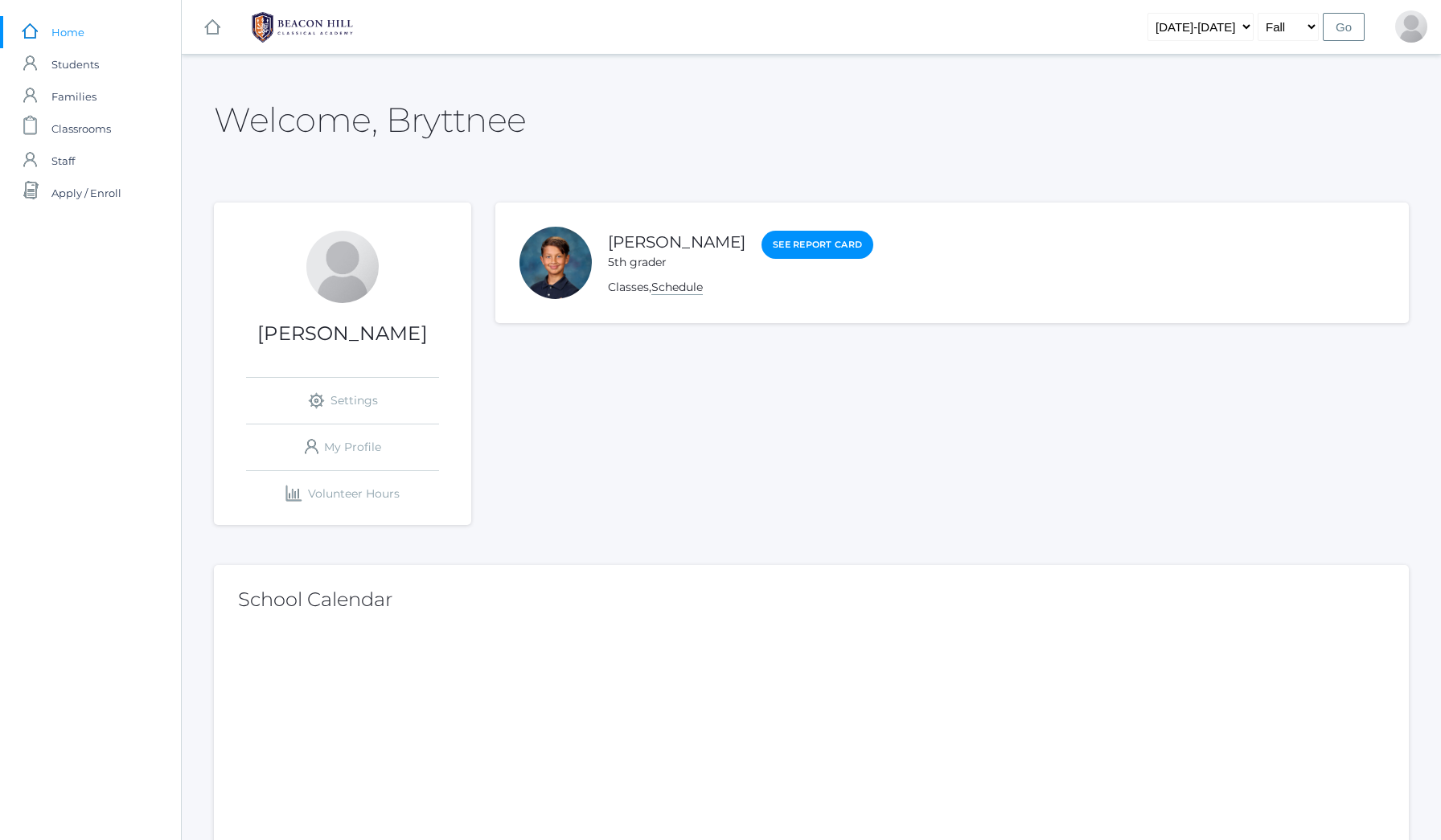
click at [672, 287] on link "Schedule" at bounding box center [677, 287] width 51 height 16
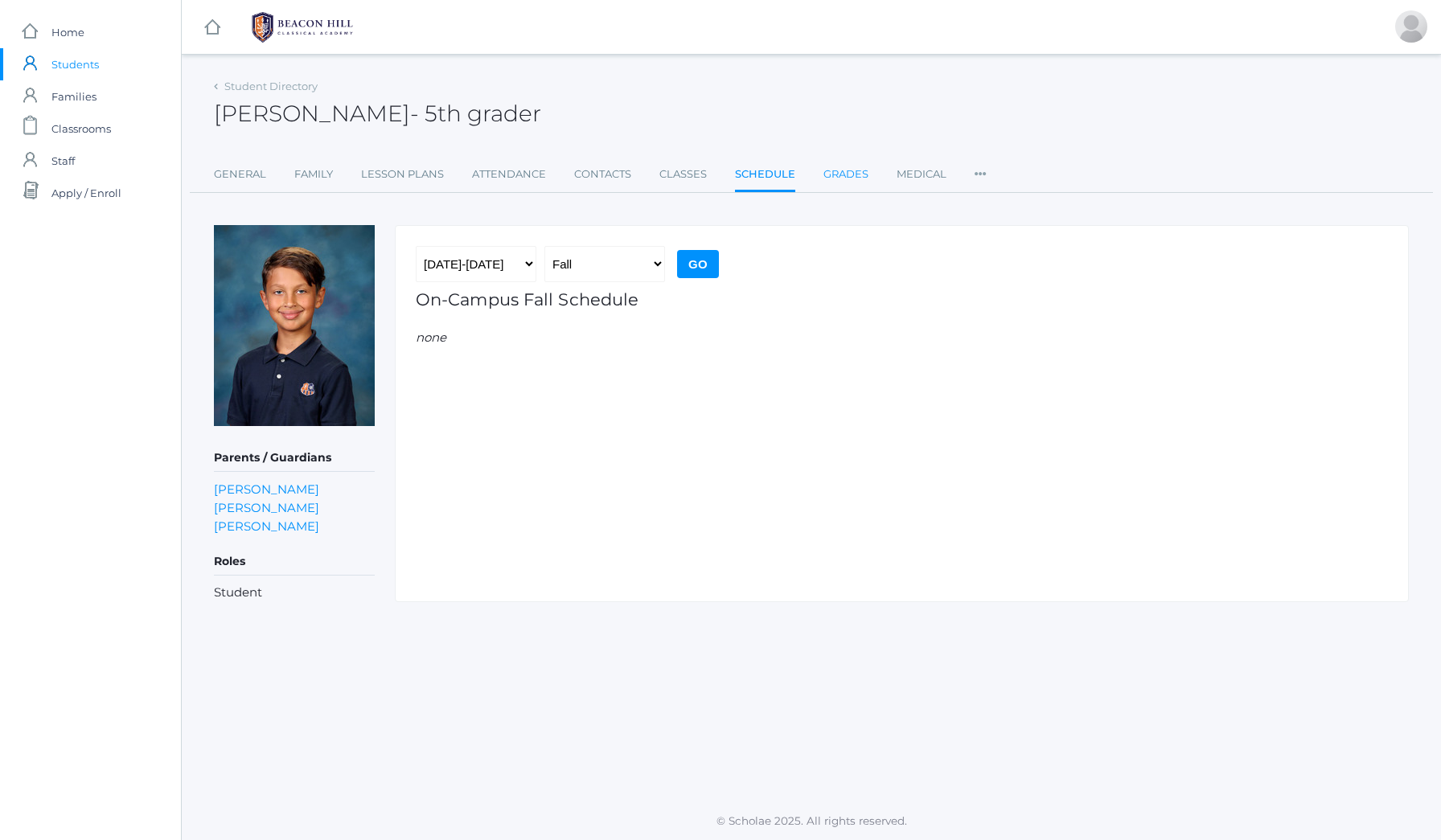
click at [847, 171] on link "Grades" at bounding box center [846, 174] width 45 height 32
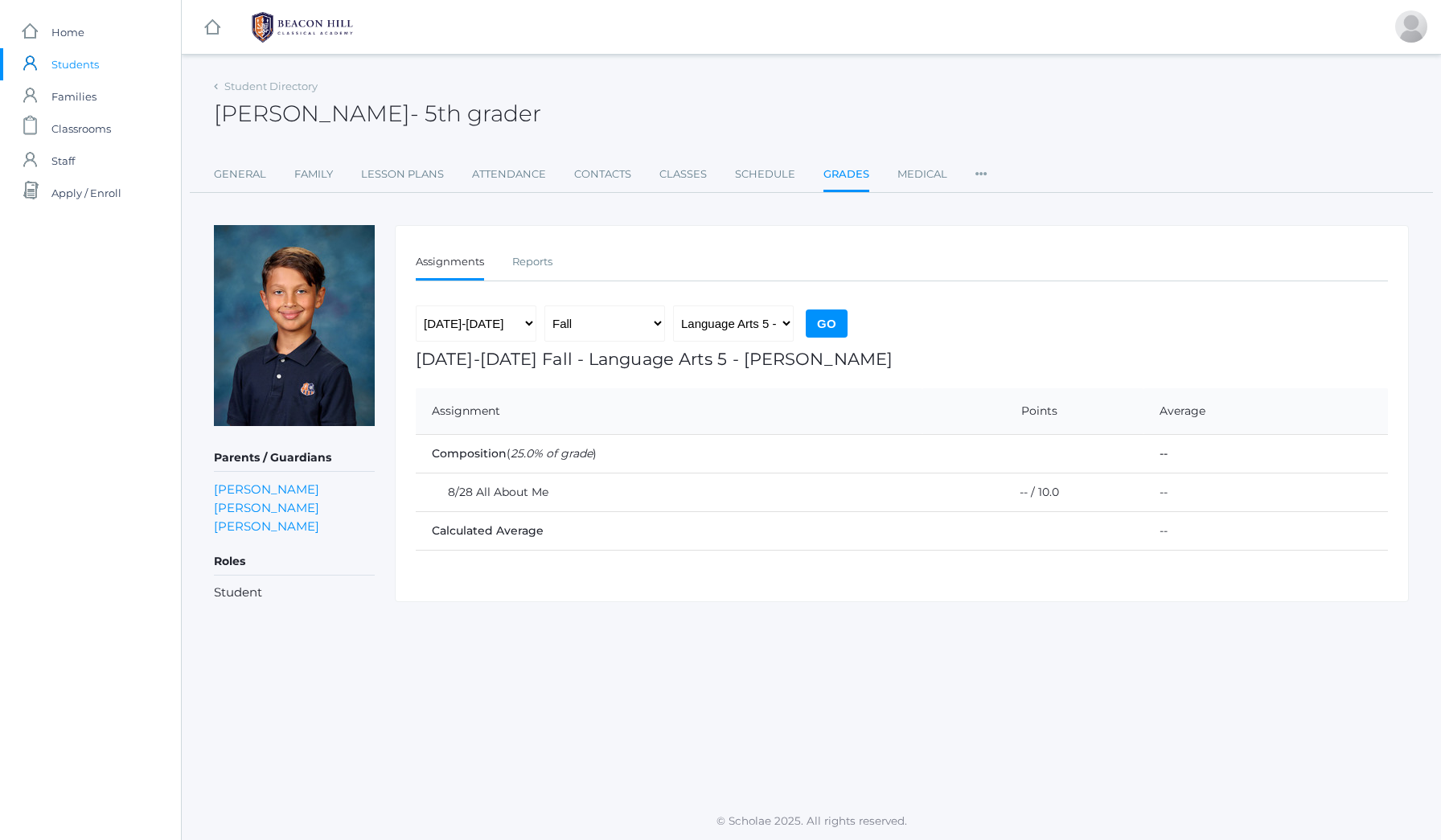
click at [496, 492] on td "8/28 All About Me" at bounding box center [669, 492] width 507 height 38
click at [493, 463] on td "Composition ( 25.0% of grade )" at bounding box center [780, 453] width 728 height 38
select select "2227"
click at [830, 323] on input "Go" at bounding box center [827, 324] width 42 height 28
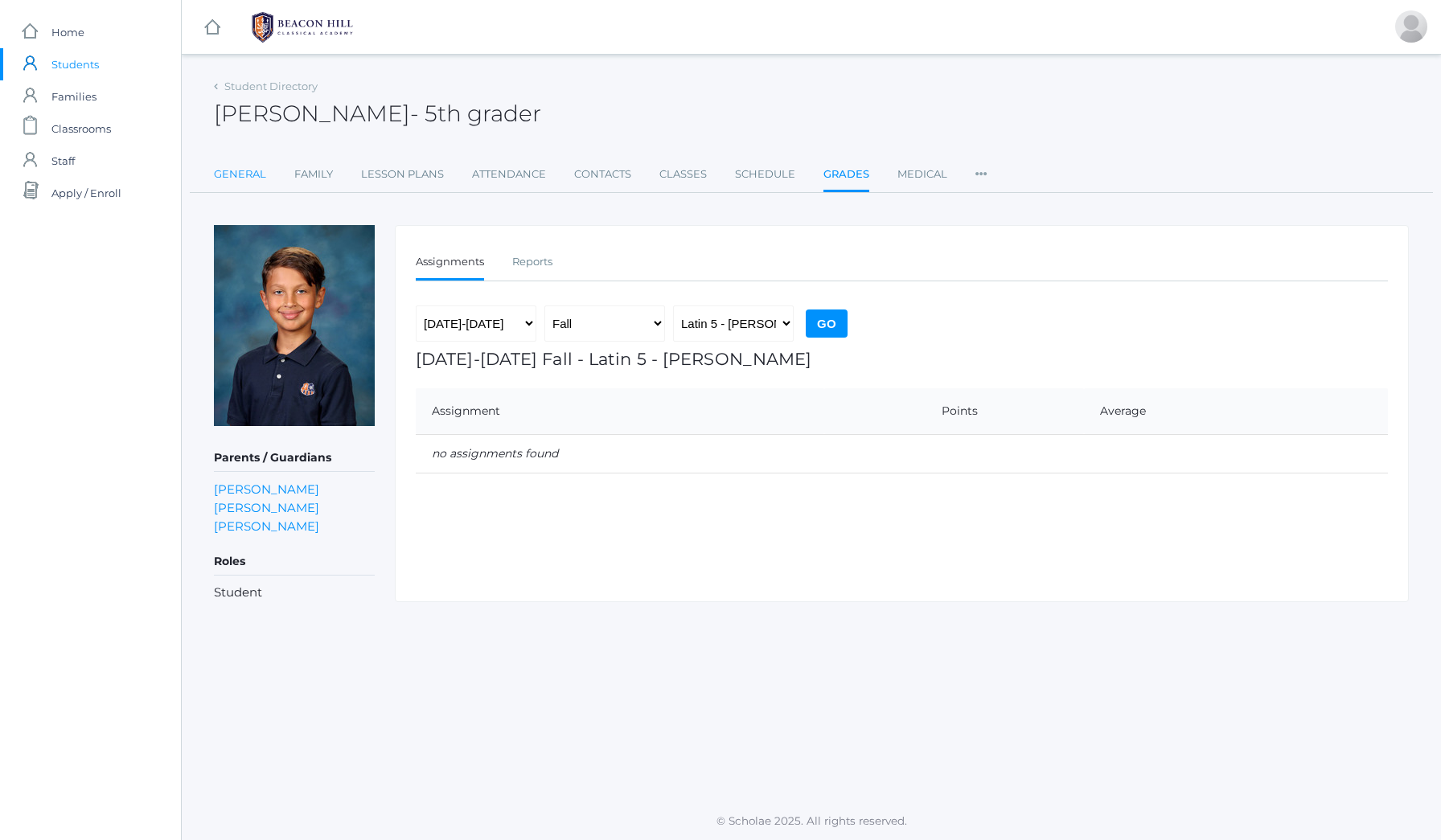
click at [251, 168] on link "General" at bounding box center [240, 174] width 52 height 32
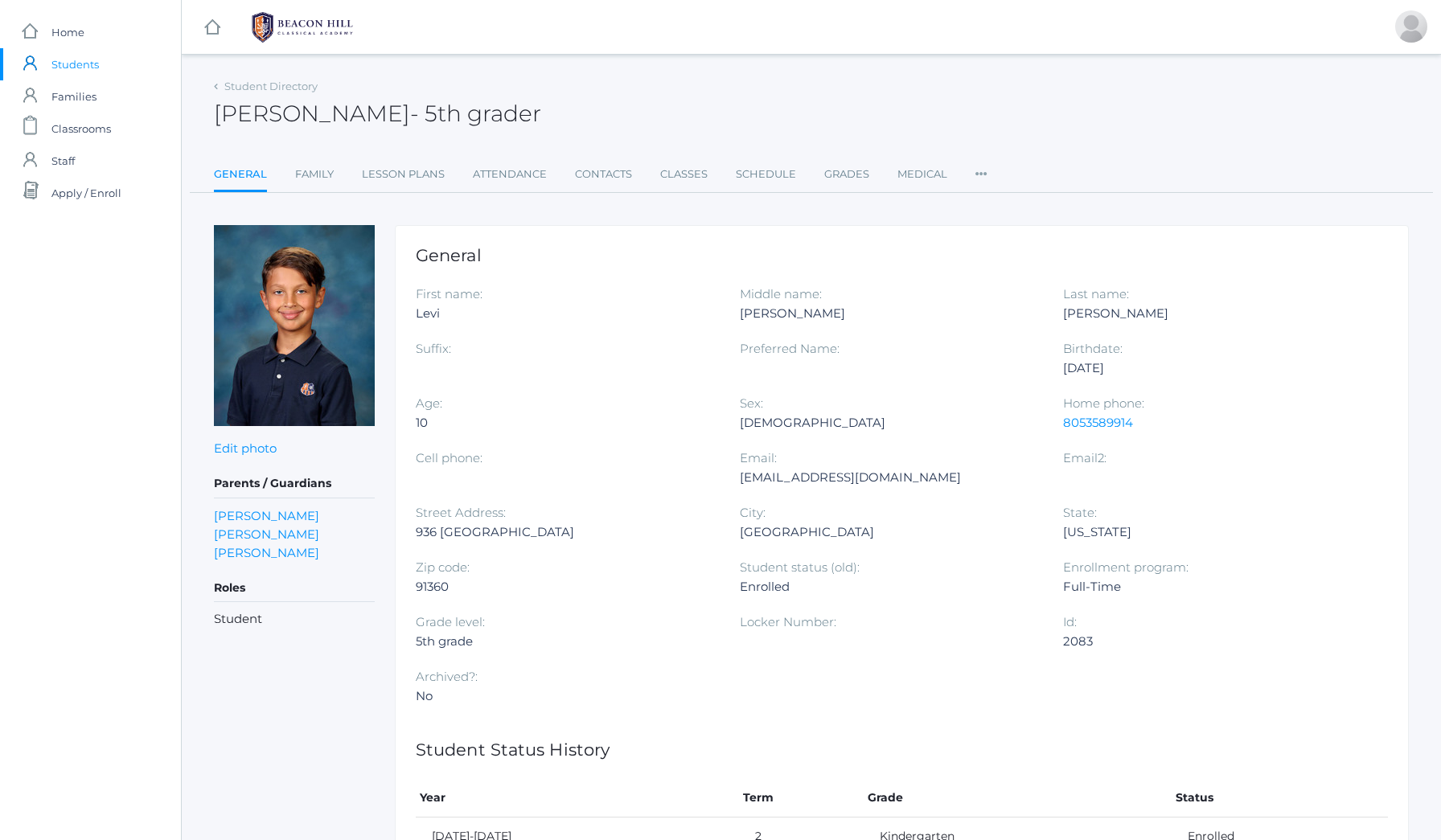
click at [338, 173] on ul "General Family Lesson Plans Attendance Contacts Classes Schedule Grades Medical…" at bounding box center [811, 175] width 1195 height 35
click at [318, 170] on link "Family" at bounding box center [315, 174] width 38 height 32
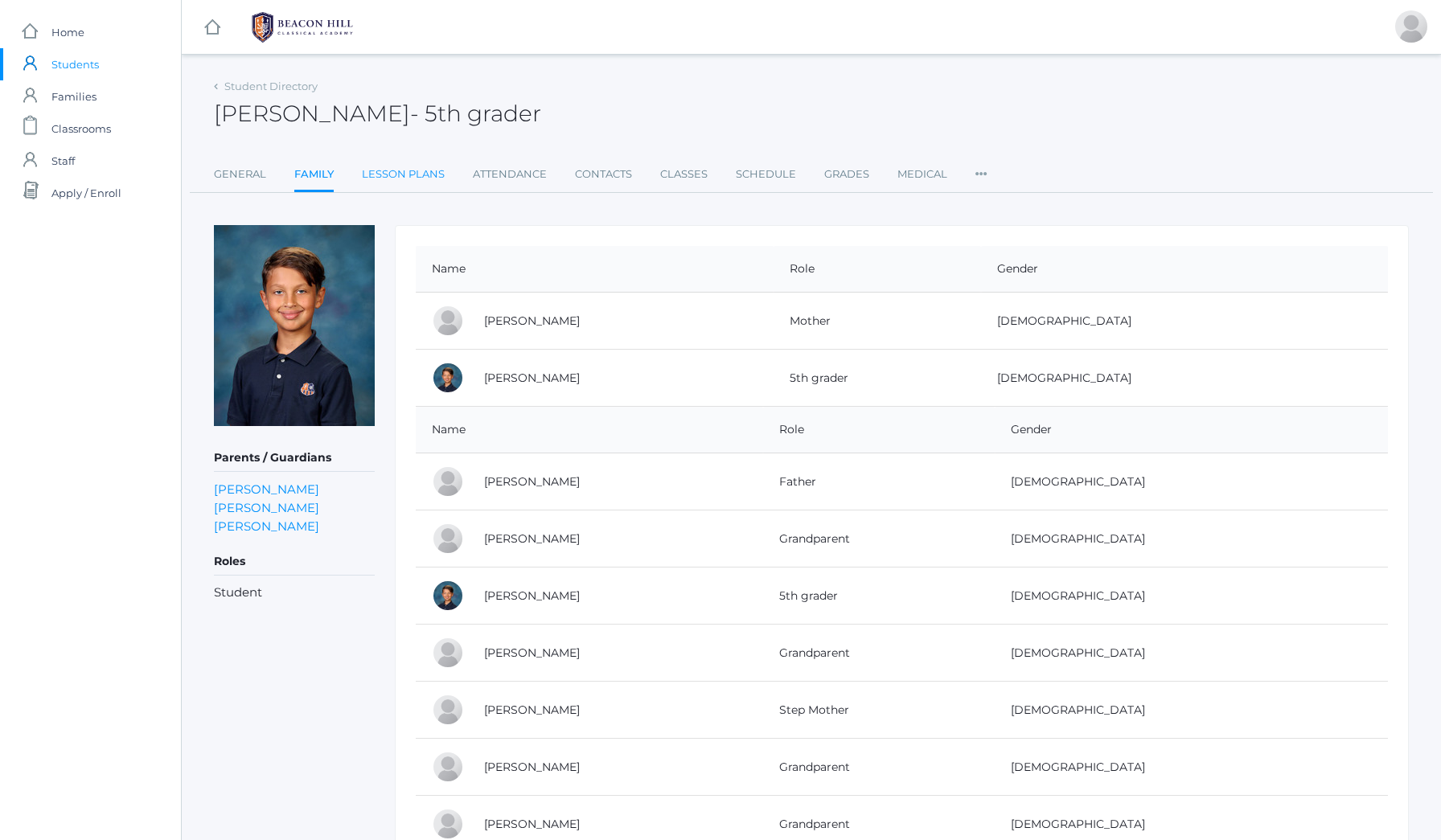
click at [419, 183] on link "Lesson Plans" at bounding box center [403, 174] width 83 height 32
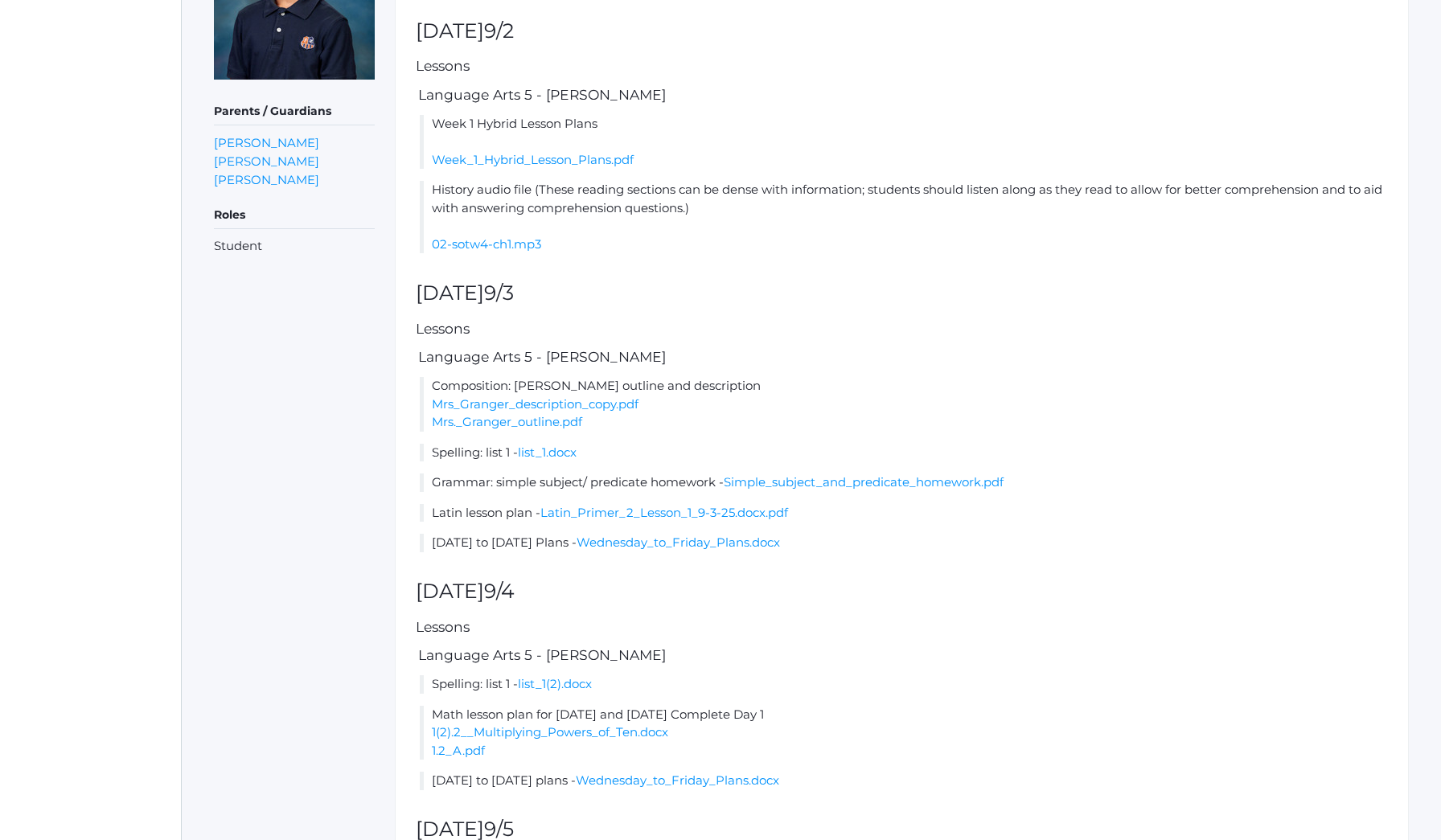
scroll to position [349, 0]
click at [632, 503] on link "Latin_Primer_2_Lesson_1_9-3-25.docx.pdf" at bounding box center [664, 510] width 248 height 16
click at [749, 472] on link "Simple_subject_and_predicate_homework.pdf" at bounding box center [863, 479] width 280 height 16
click at [506, 235] on link "02-sotw4-ch1.mp3" at bounding box center [486, 241] width 110 height 16
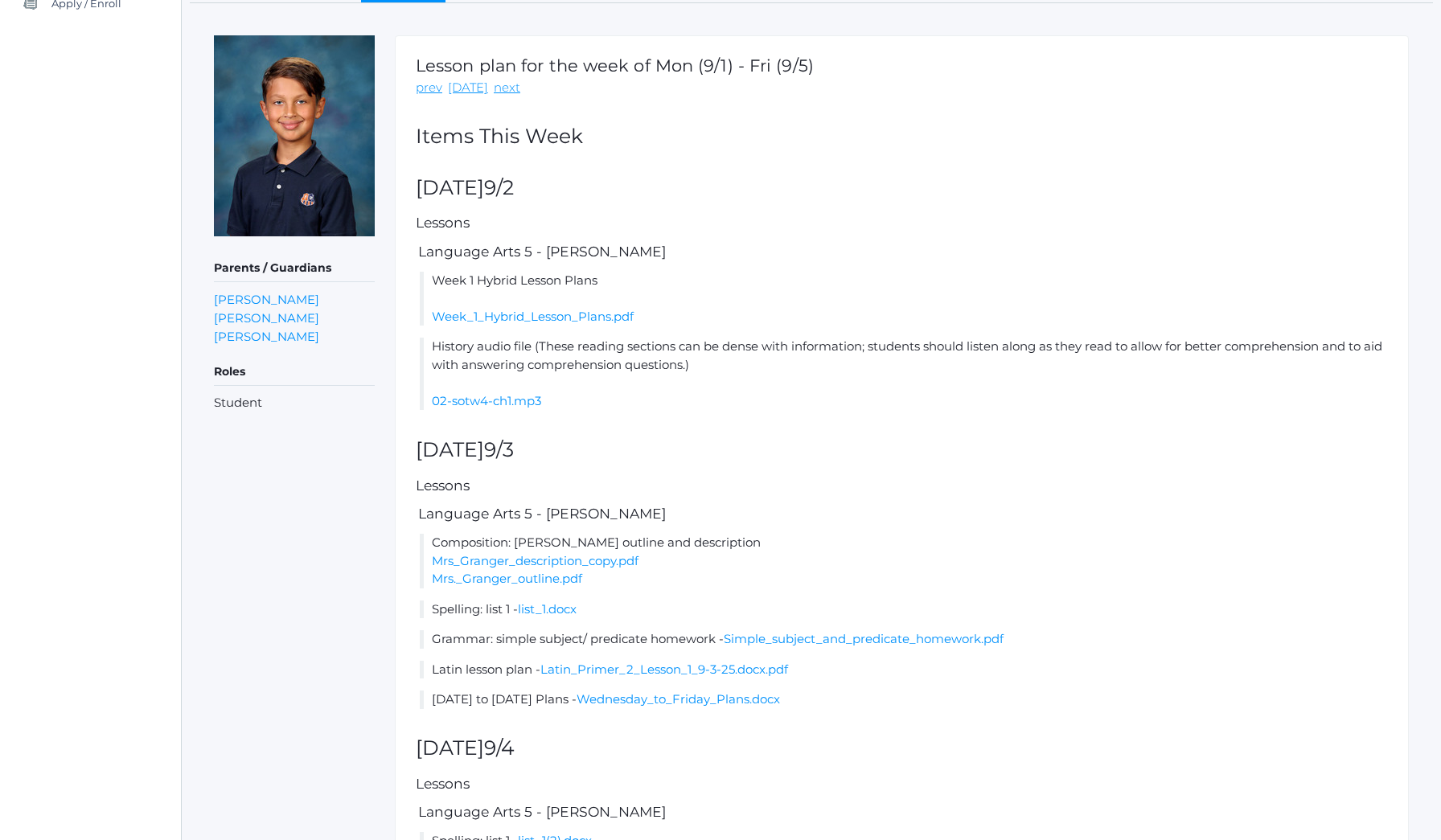
scroll to position [190, 0]
click at [538, 314] on link "Week_1_Hybrid_Lesson_Plans.pdf" at bounding box center [532, 316] width 202 height 16
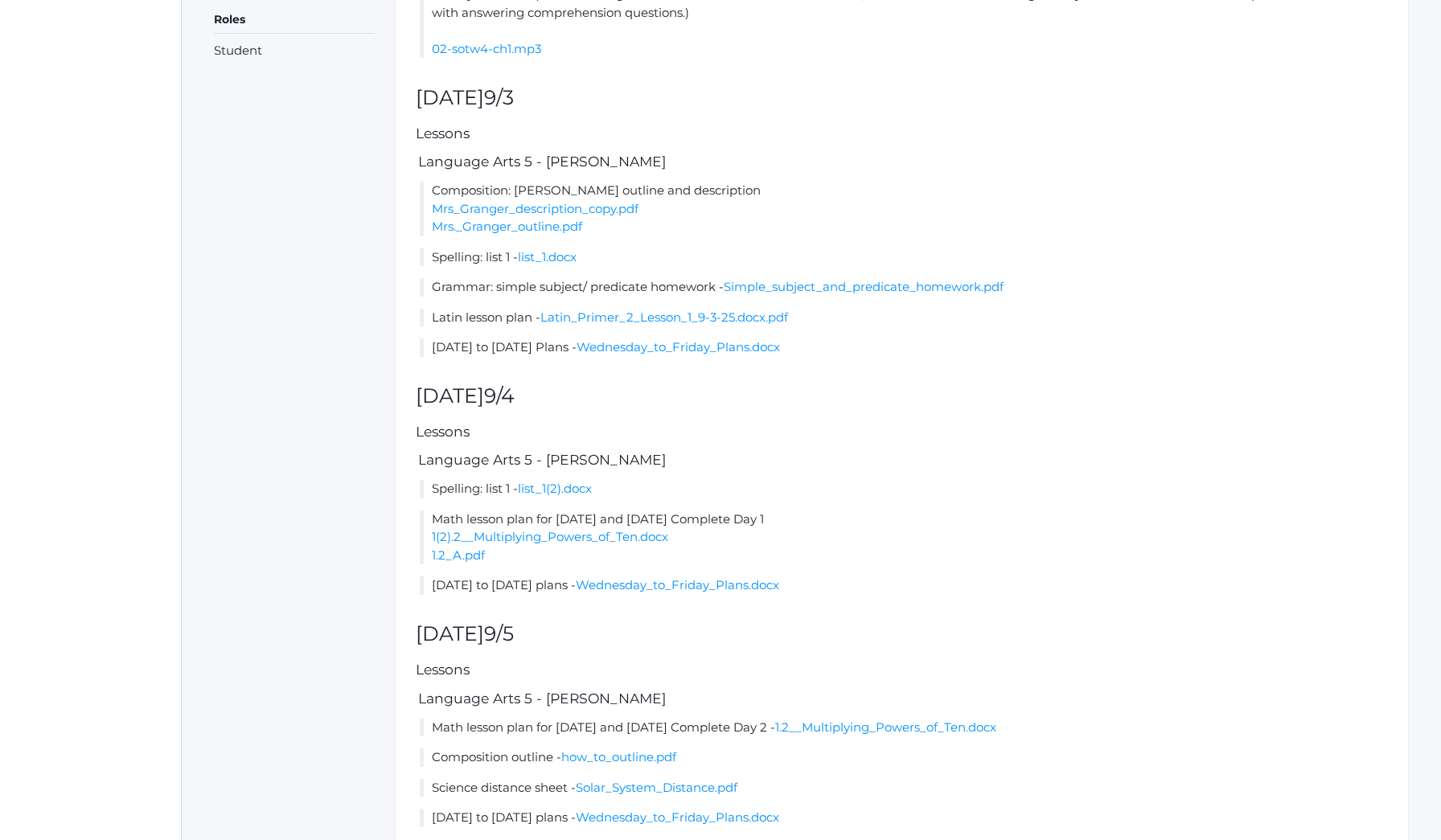
scroll to position [594, 0]
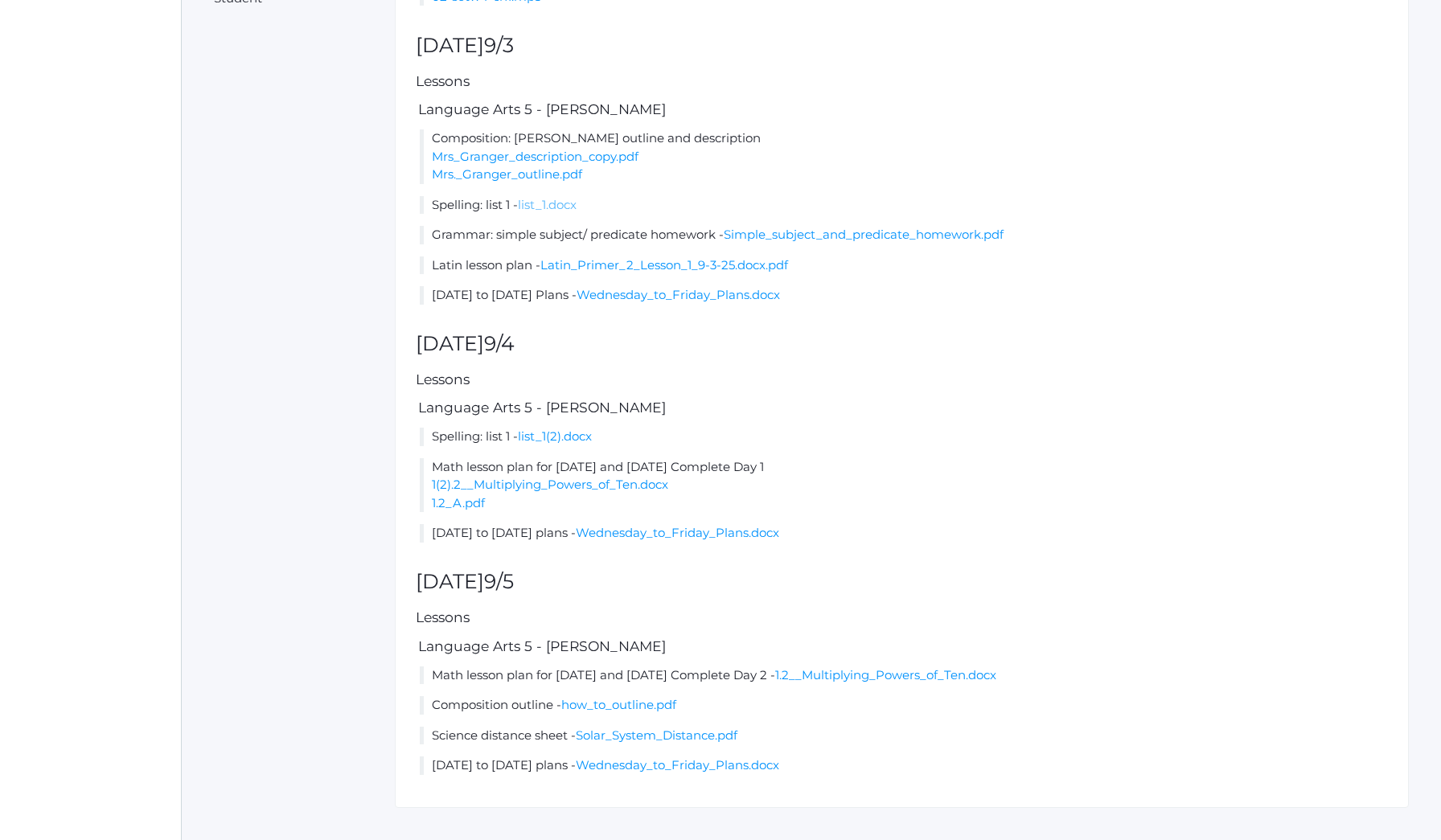
click at [554, 197] on link "list_1.docx" at bounding box center [547, 204] width 59 height 16
